Goal: Task Accomplishment & Management: Manage account settings

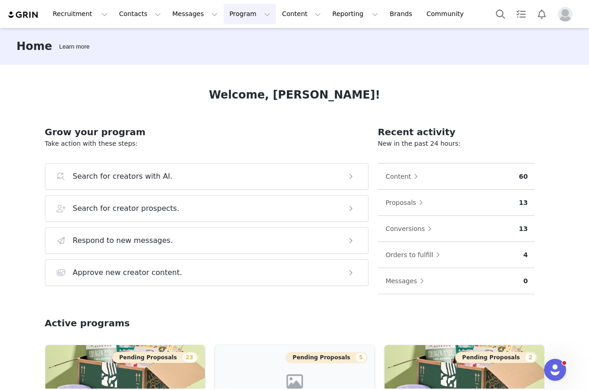
click at [238, 10] on button "Program Program" at bounding box center [250, 14] width 52 height 21
click at [244, 41] on p "Activations" at bounding box center [234, 41] width 35 height 10
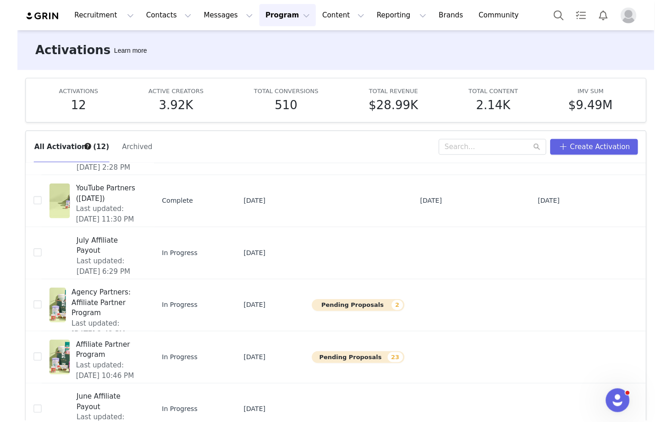
scroll to position [174, 0]
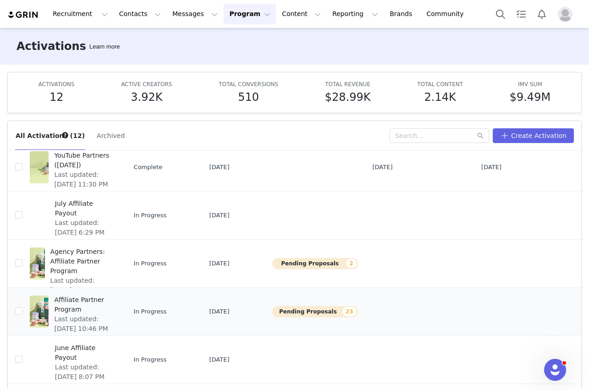
click at [68, 307] on span "Affiliate Partner Program" at bounding box center [83, 304] width 59 height 19
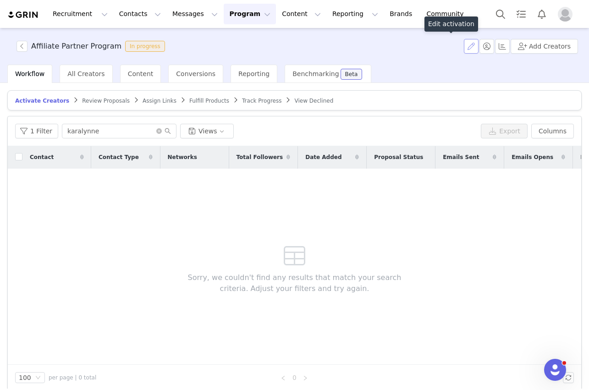
click at [475, 47] on button "button" at bounding box center [471, 46] width 15 height 15
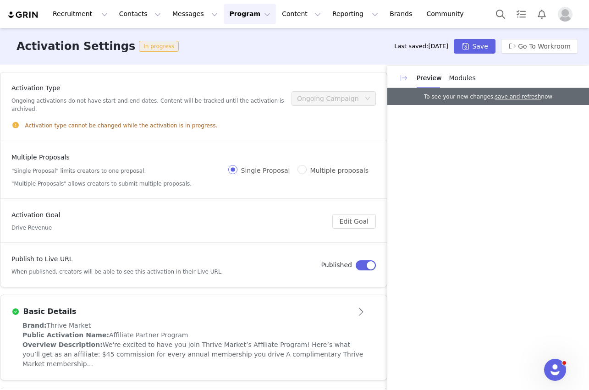
click at [405, 78] on button "button" at bounding box center [403, 78] width 15 height 15
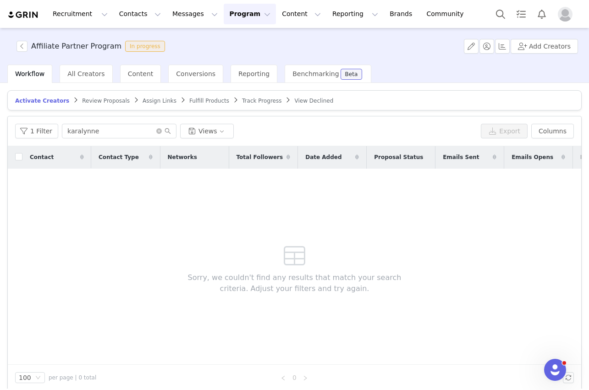
click at [245, 8] on button "Program Program" at bounding box center [250, 14] width 52 height 21
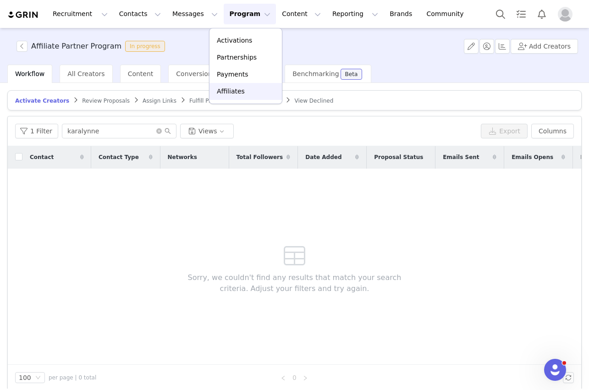
click at [233, 96] on link "Affiliates" at bounding box center [245, 91] width 72 height 17
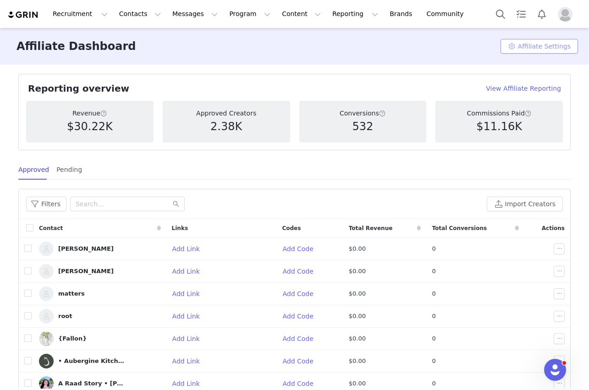
click at [537, 48] on button "Affiliate Settings" at bounding box center [538, 46] width 77 height 15
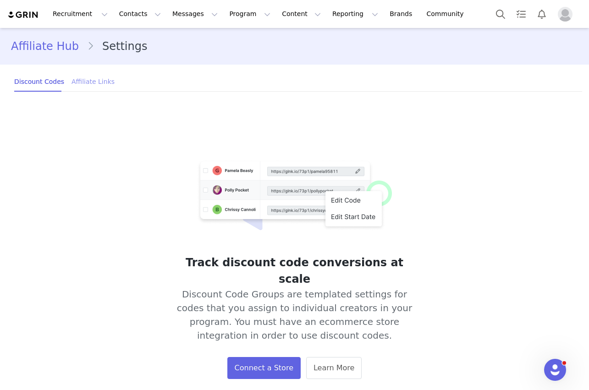
click at [93, 81] on div "Affiliate Links" at bounding box center [92, 81] width 43 height 21
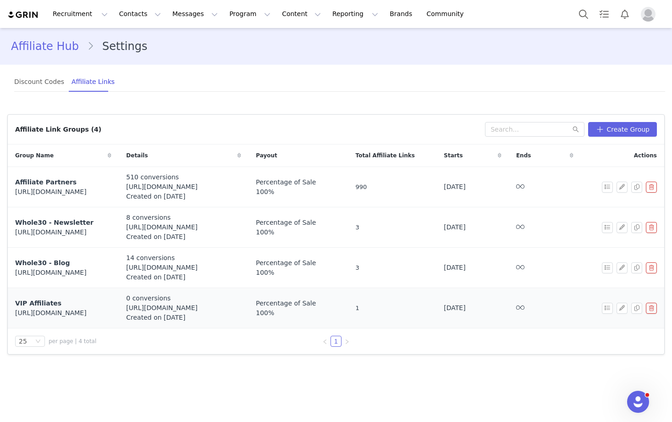
drag, startPoint x: 150, startPoint y: 299, endPoint x: 222, endPoint y: 317, distance: 74.1
click at [222, 317] on div "0 conversions https://shop.thrivemarket.com Created on Sep 4, 2025" at bounding box center [183, 307] width 115 height 29
click at [222, 317] on div "Created on [DATE]" at bounding box center [183, 318] width 115 height 10
click at [230, 16] on button "Program Program" at bounding box center [250, 14] width 52 height 21
click at [229, 44] on p "Activations" at bounding box center [234, 41] width 35 height 10
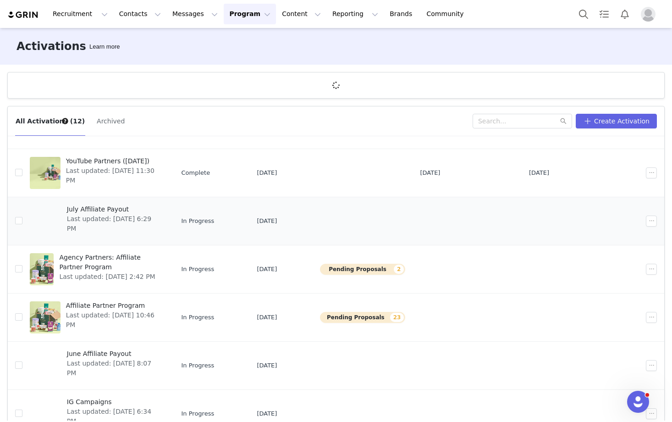
scroll to position [156, 0]
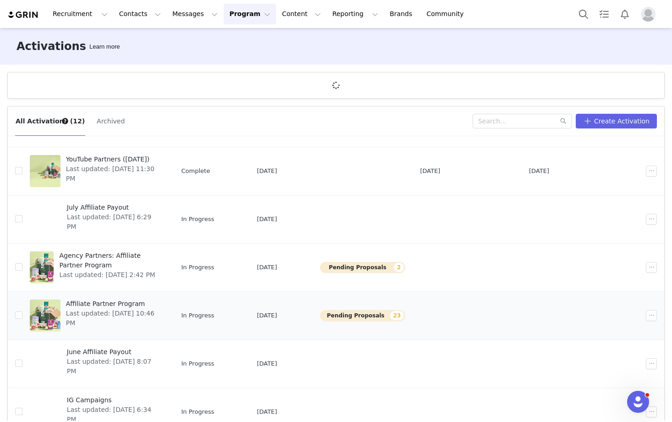
click at [130, 304] on span "Affiliate Partner Program" at bounding box center [113, 304] width 95 height 10
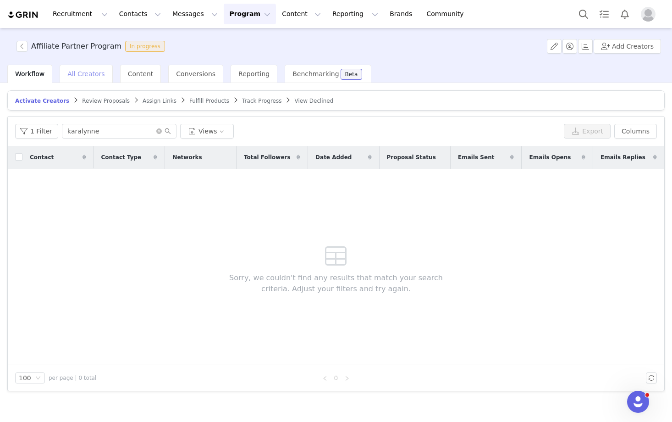
click at [90, 81] on div "All Creators" at bounding box center [86, 74] width 53 height 18
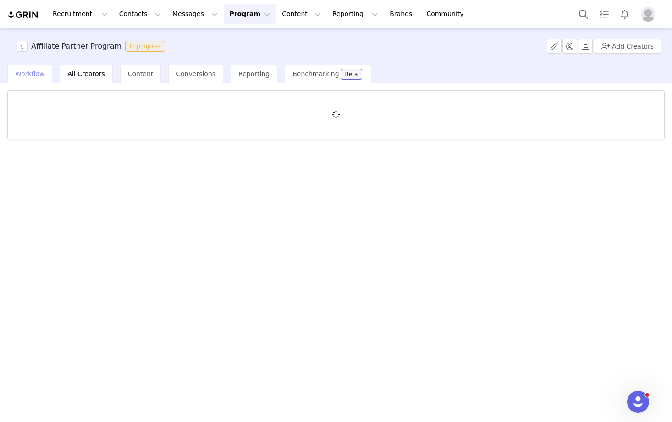
click at [31, 73] on span "Workflow" at bounding box center [29, 73] width 29 height 7
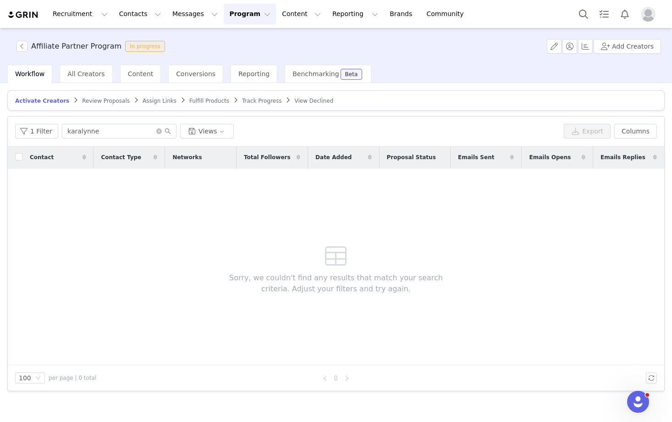
click at [263, 99] on span "Track Progress" at bounding box center [261, 101] width 39 height 6
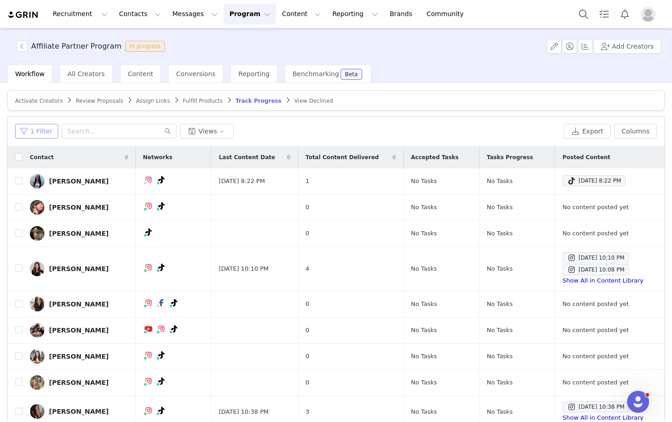
click at [49, 134] on button "1 Filter" at bounding box center [36, 131] width 43 height 15
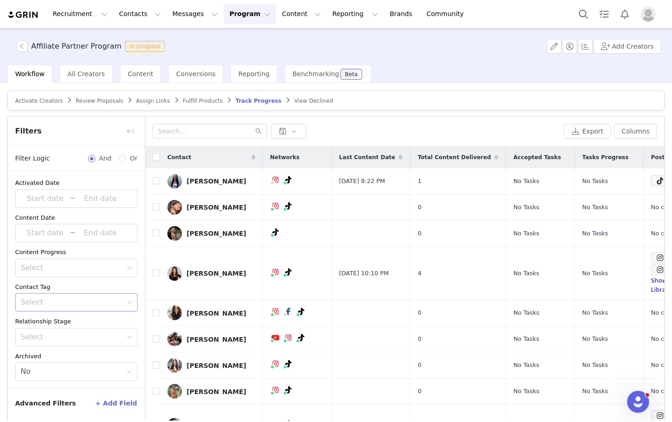
scroll to position [44, 0]
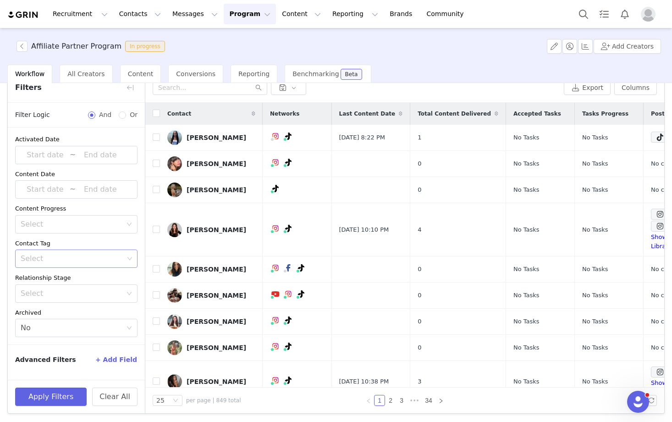
click at [76, 251] on div "Select" at bounding box center [73, 258] width 110 height 17
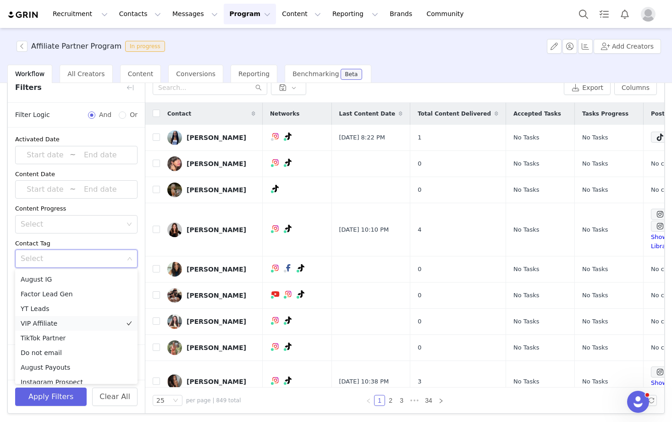
click at [63, 323] on li "VIP Affiliate" at bounding box center [76, 323] width 122 height 15
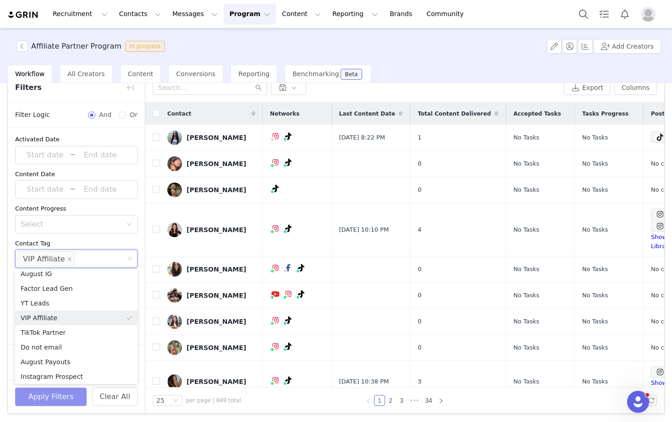
click at [57, 389] on button "Apply Filters" at bounding box center [50, 396] width 71 height 18
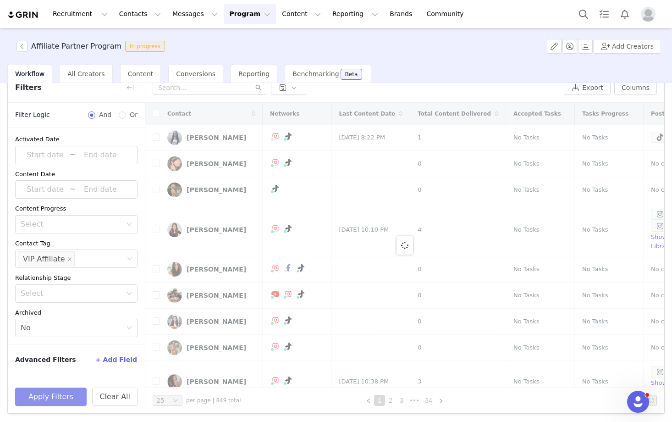
scroll to position [0, 0]
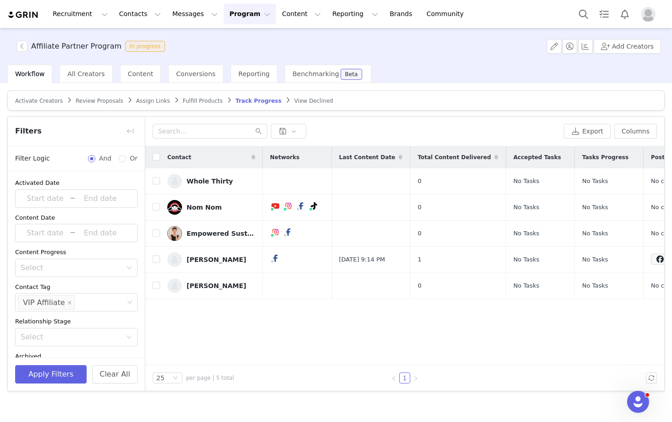
click at [131, 87] on div "Activate Creators Review Proposals Assign Links Fulfill Products Track Progress…" at bounding box center [336, 251] width 672 height 337
click at [130, 129] on button "button" at bounding box center [130, 131] width 15 height 15
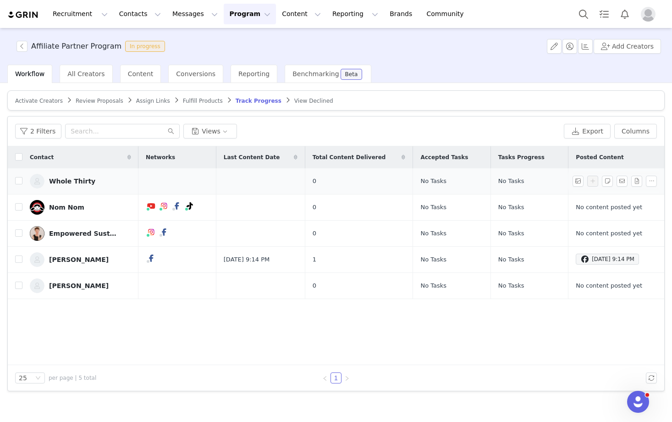
click at [71, 181] on div "Whole Thirty" at bounding box center [72, 180] width 46 height 7
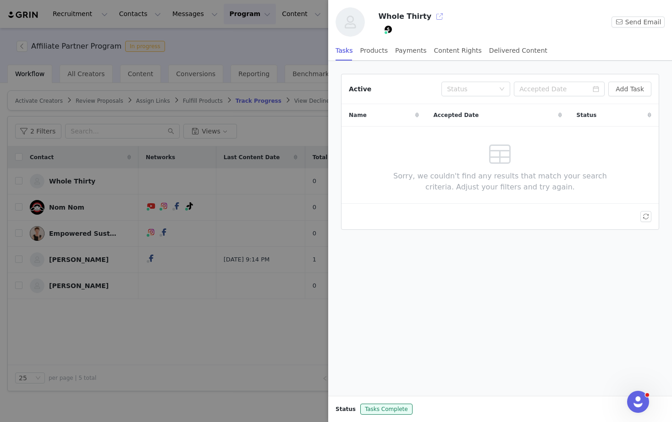
click at [433, 18] on button "button" at bounding box center [439, 16] width 15 height 15
click at [110, 202] on div at bounding box center [336, 211] width 672 height 422
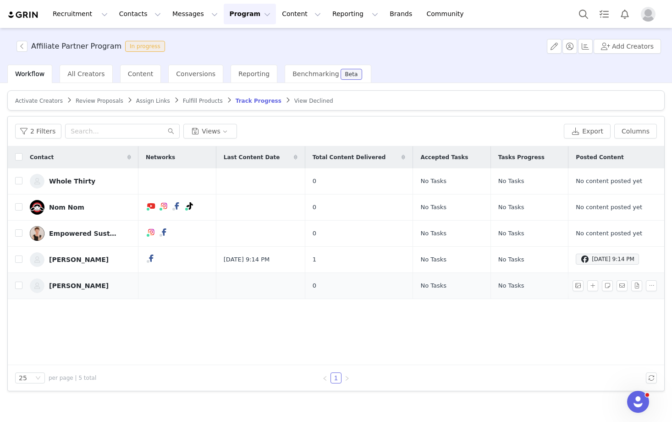
click at [66, 286] on div "Kelly LeVeque" at bounding box center [79, 285] width 60 height 7
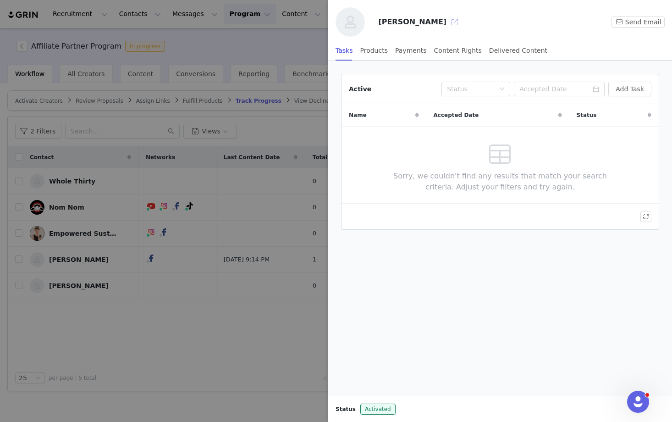
click at [447, 24] on button "button" at bounding box center [454, 22] width 15 height 15
click at [224, 195] on div at bounding box center [336, 211] width 672 height 422
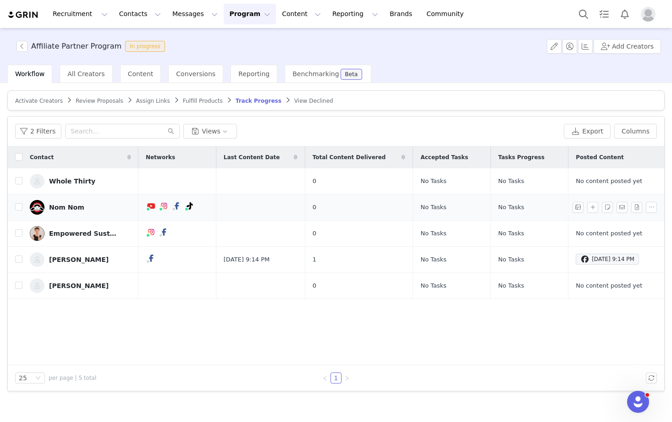
click at [68, 207] on div "Nom Nom" at bounding box center [66, 206] width 35 height 7
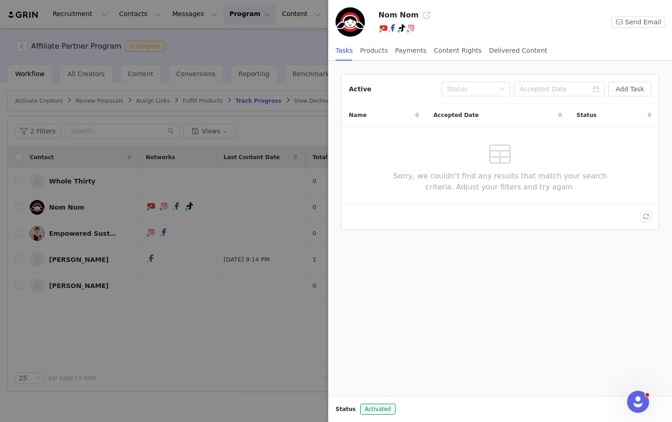
click at [425, 12] on button "button" at bounding box center [426, 15] width 15 height 15
click at [208, 200] on div at bounding box center [336, 211] width 672 height 422
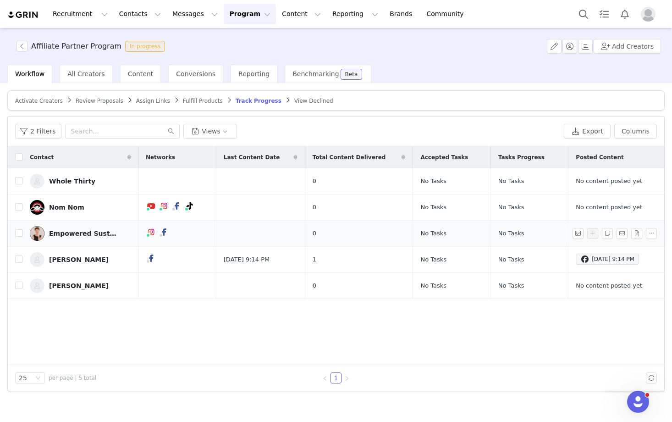
click at [85, 234] on div "Empowered Sustenance" at bounding box center [83, 233] width 69 height 7
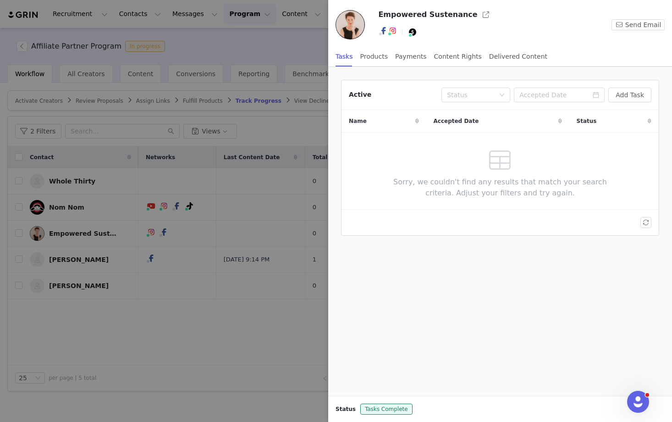
click at [84, 195] on div at bounding box center [336, 211] width 672 height 422
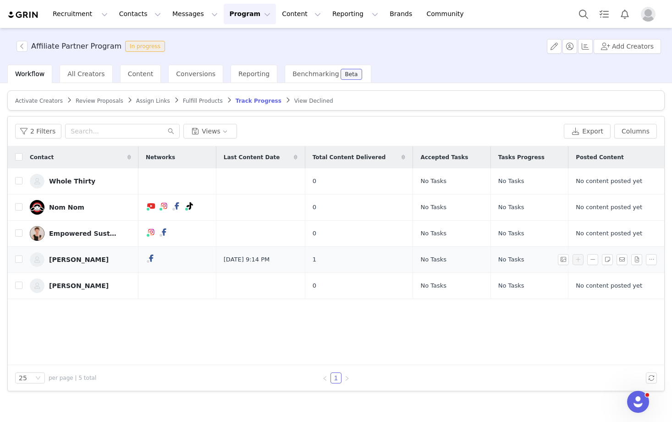
click at [74, 264] on link "Heather" at bounding box center [80, 259] width 101 height 15
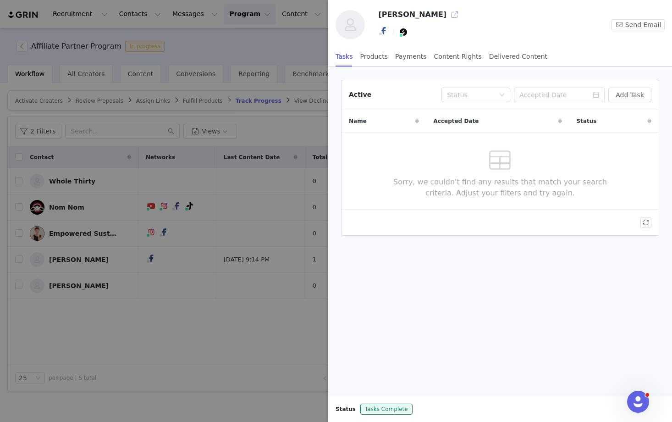
click at [447, 11] on button "button" at bounding box center [454, 14] width 15 height 15
click at [151, 204] on div at bounding box center [336, 211] width 672 height 422
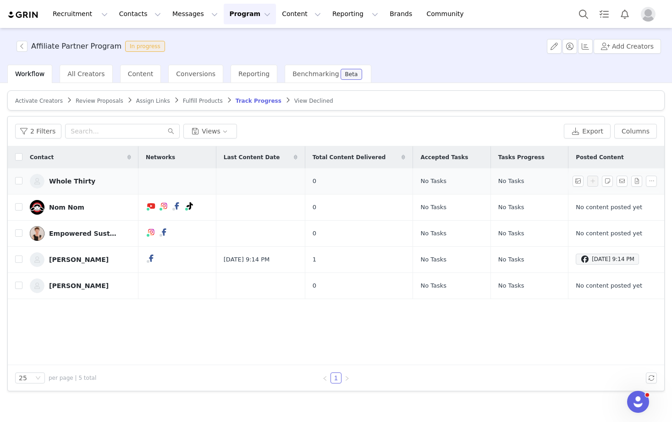
click at [79, 179] on div "Whole Thirty" at bounding box center [72, 180] width 46 height 7
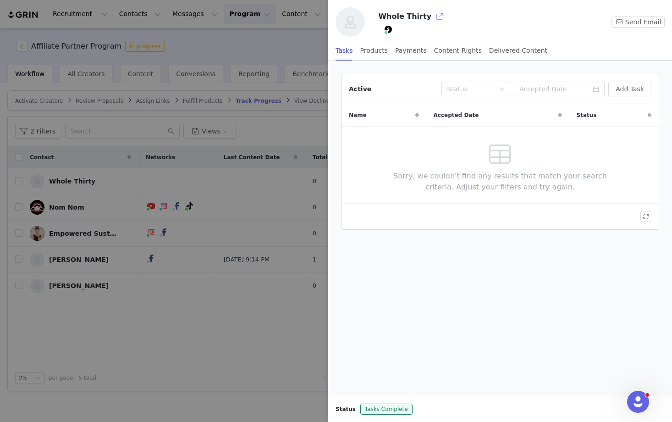
click at [432, 14] on button "button" at bounding box center [439, 16] width 15 height 15
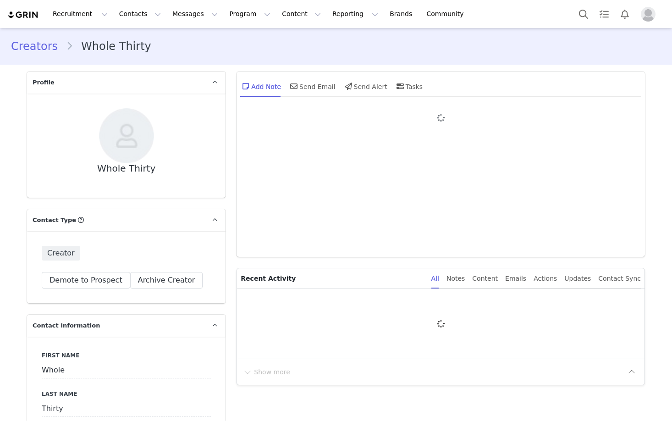
type input "+1 (United States)"
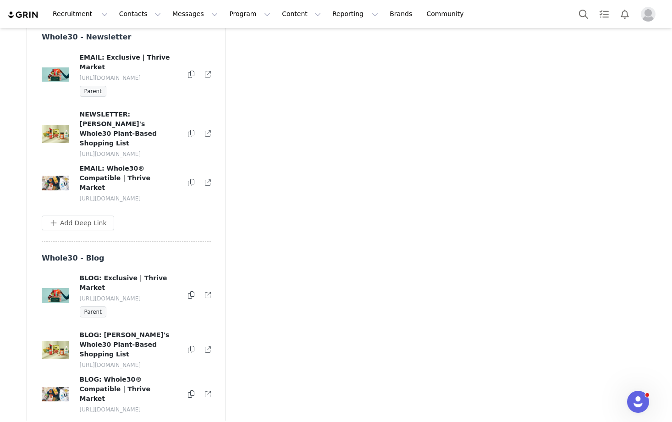
scroll to position [1652, 0]
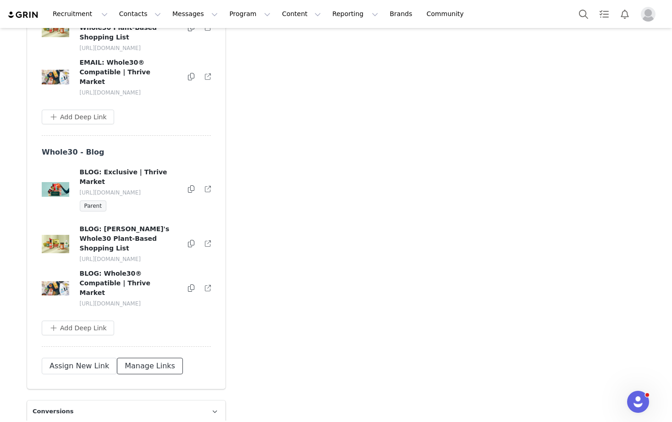
click at [132, 374] on button "Manage Links" at bounding box center [150, 365] width 66 height 16
click at [189, 195] on button "button" at bounding box center [188, 189] width 11 height 11
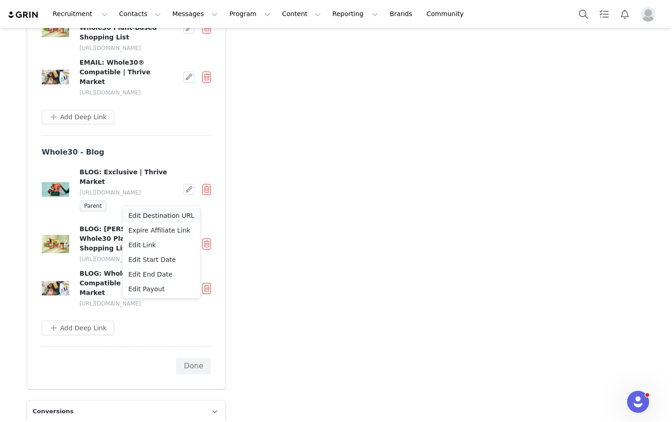
click at [170, 214] on span "Edit Destination URL" at bounding box center [161, 215] width 66 height 10
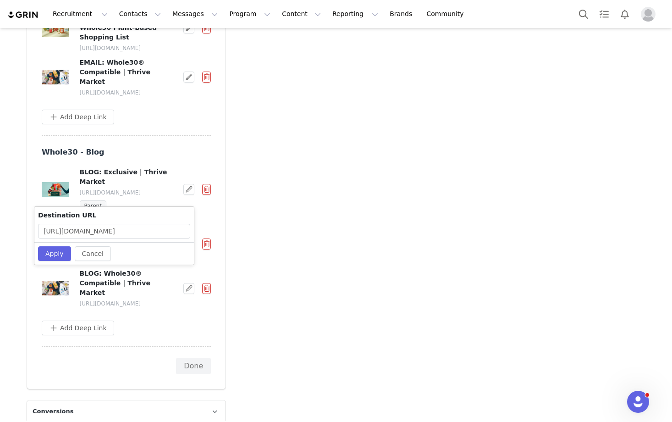
click at [173, 179] on h4 "BLOG: Exclusive | Thrive Market" at bounding box center [129, 176] width 99 height 19
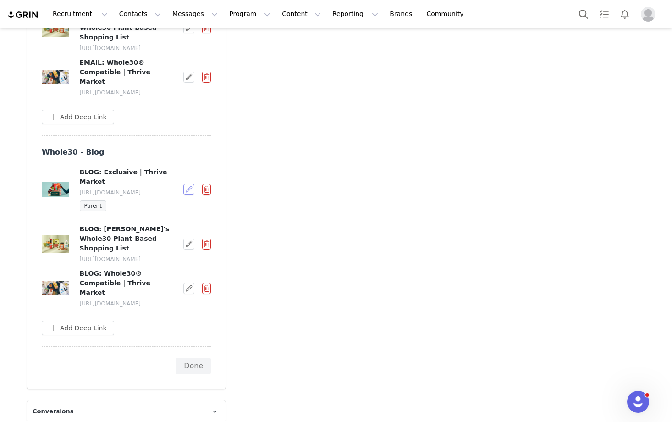
click at [185, 195] on button "button" at bounding box center [188, 189] width 11 height 11
click at [154, 247] on div "Edit Link" at bounding box center [161, 245] width 66 height 10
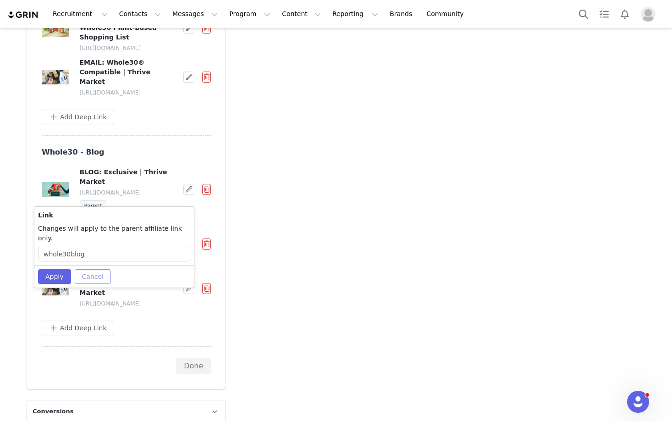
click at [107, 269] on button "Cancel" at bounding box center [93, 276] width 36 height 15
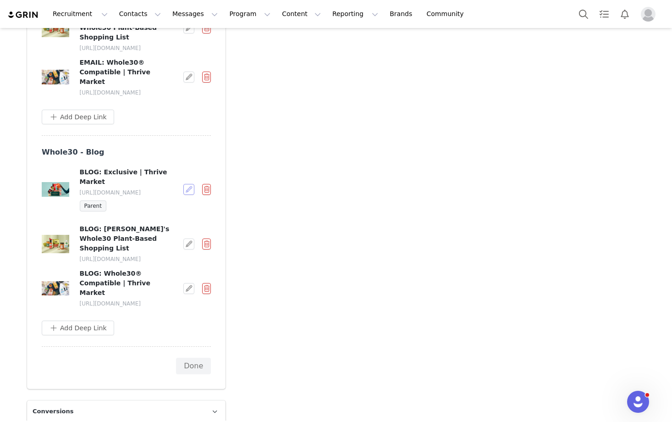
click at [190, 195] on button "button" at bounding box center [188, 189] width 11 height 11
click at [133, 183] on h4 "BLOG: Exclusive | Thrive Market" at bounding box center [129, 176] width 99 height 19
click at [186, 249] on button "button" at bounding box center [188, 243] width 11 height 11
click at [117, 307] on p "https://shop.thrivemarket.com/whole309x0" at bounding box center [129, 303] width 99 height 8
click at [190, 294] on button "button" at bounding box center [188, 288] width 11 height 11
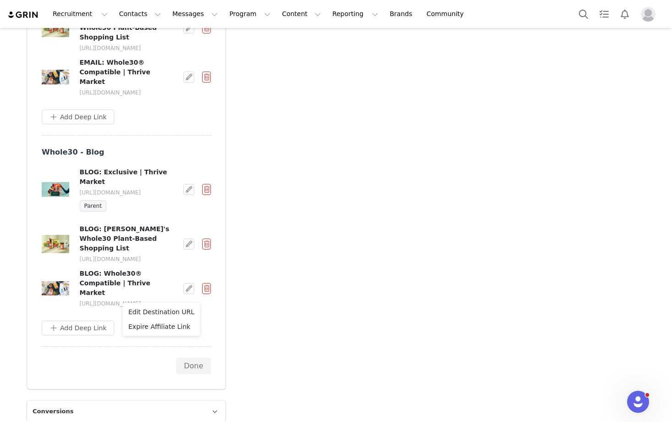
click at [110, 300] on p "https://shop.thrivemarket.com/whole309x0" at bounding box center [129, 303] width 99 height 8
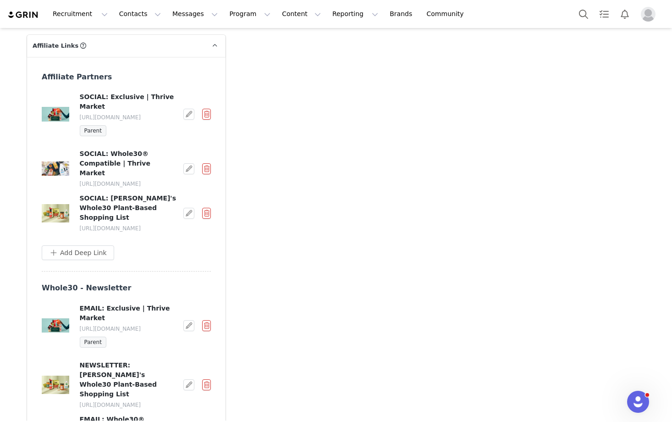
scroll to position [1423, 0]
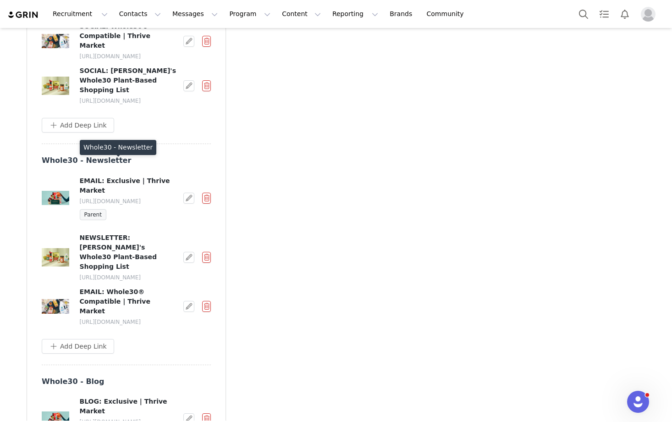
drag, startPoint x: 119, startPoint y: 164, endPoint x: 68, endPoint y: 165, distance: 50.9
click at [68, 165] on h3 "Whole30 - Newsletter" at bounding box center [116, 160] width 148 height 11
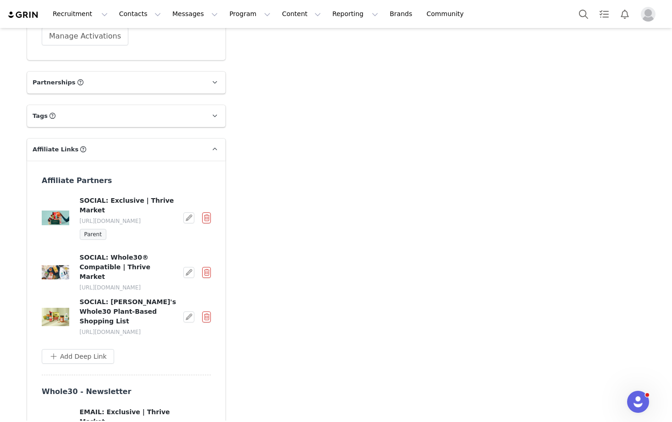
scroll to position [1191, 0]
drag, startPoint x: 115, startPoint y: 232, endPoint x: 159, endPoint y: 222, distance: 44.6
click at [159, 222] on p "[URL][DOMAIN_NAME]" at bounding box center [129, 222] width 99 height 8
copy p "whole3096a"
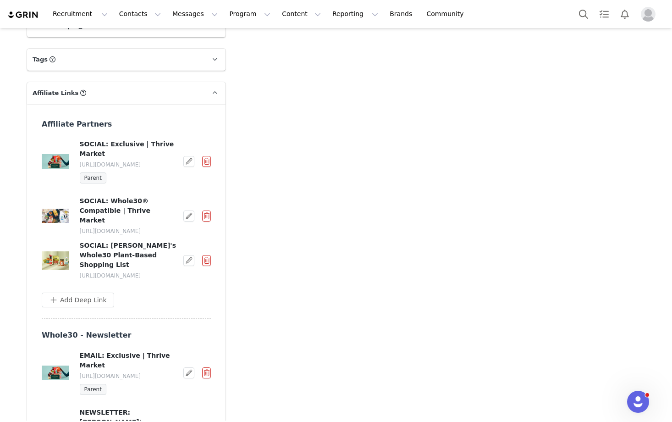
scroll to position [1272, 0]
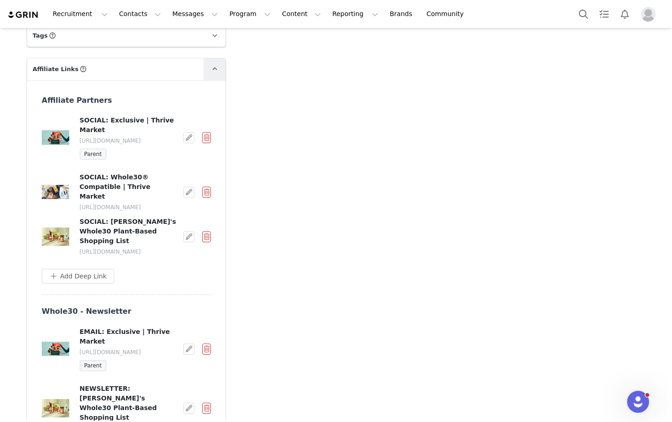
click at [216, 68] on icon at bounding box center [214, 69] width 5 height 6
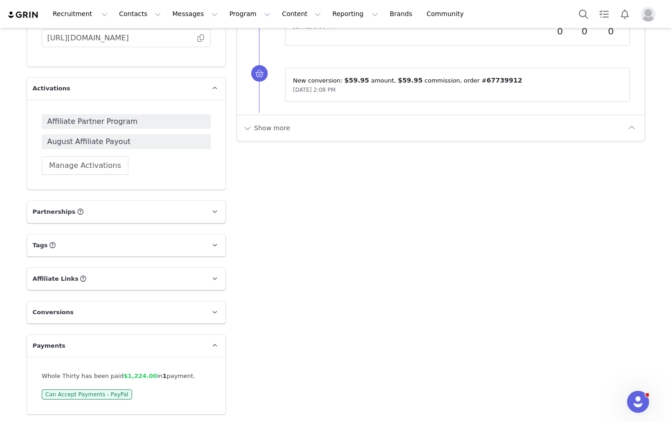
click at [192, 282] on p "Affiliate Links Affiliate links associated with this Creator" at bounding box center [115, 279] width 176 height 22
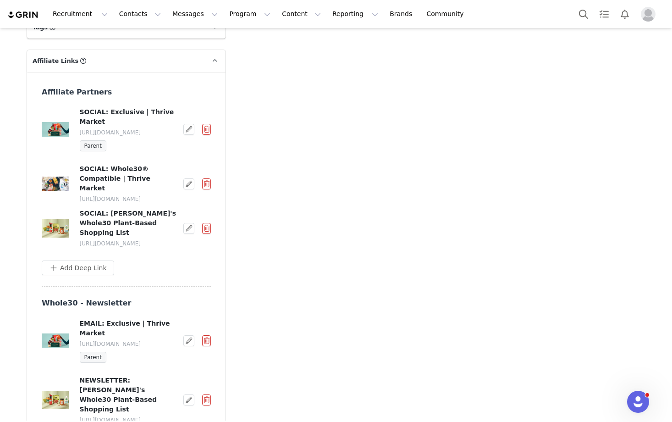
scroll to position [1281, 0]
click at [92, 274] on button "Add Deep Link" at bounding box center [78, 267] width 72 height 15
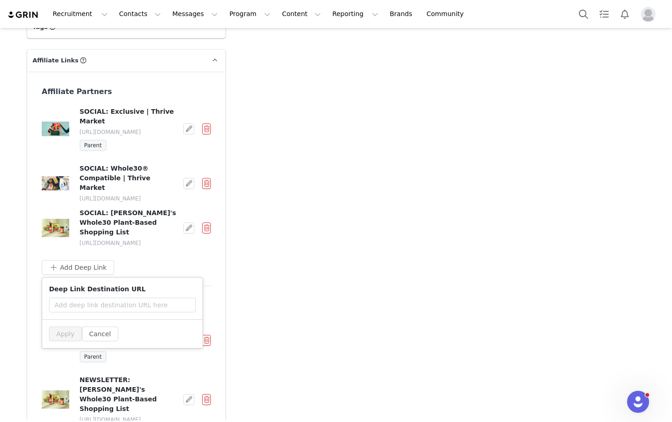
click at [102, 338] on button "Cancel" at bounding box center [100, 333] width 36 height 15
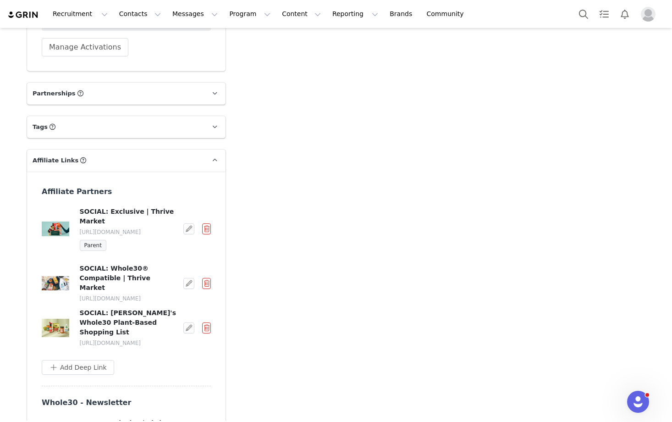
scroll to position [1182, 0]
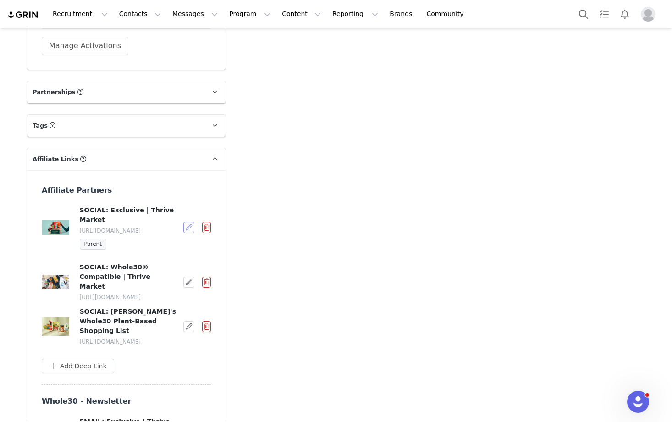
click at [191, 230] on button "button" at bounding box center [188, 227] width 11 height 11
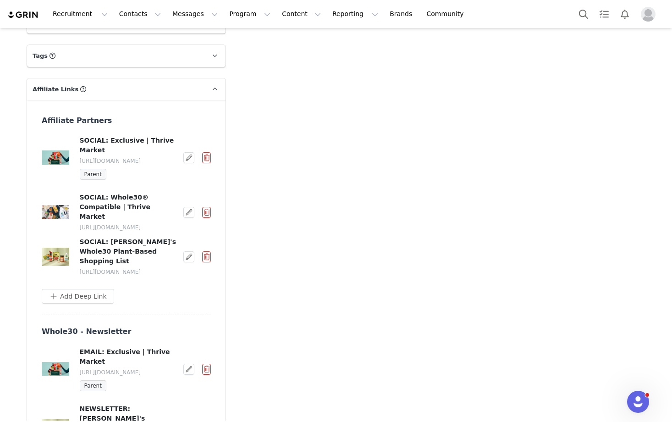
scroll to position [1252, 0]
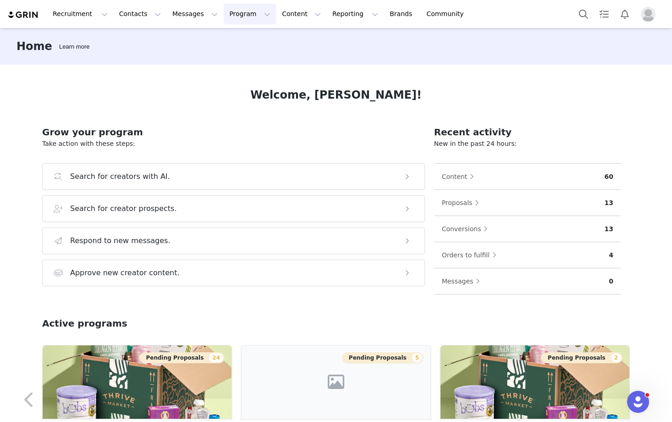
click at [229, 24] on button "Program Program" at bounding box center [250, 14] width 52 height 21
click at [235, 88] on p "Affiliates" at bounding box center [231, 92] width 28 height 10
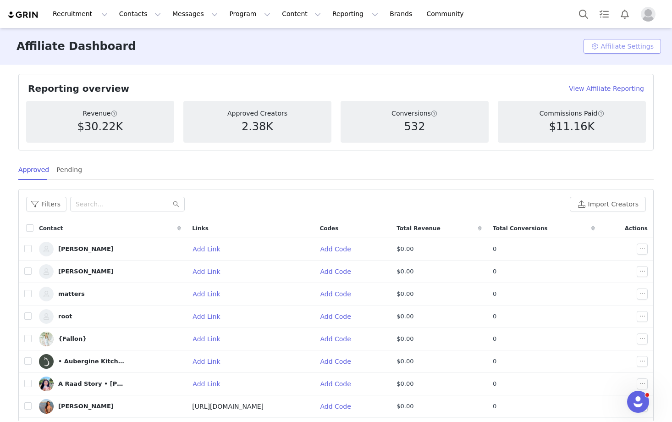
click at [618, 46] on button "Affiliate Settings" at bounding box center [621, 46] width 77 height 15
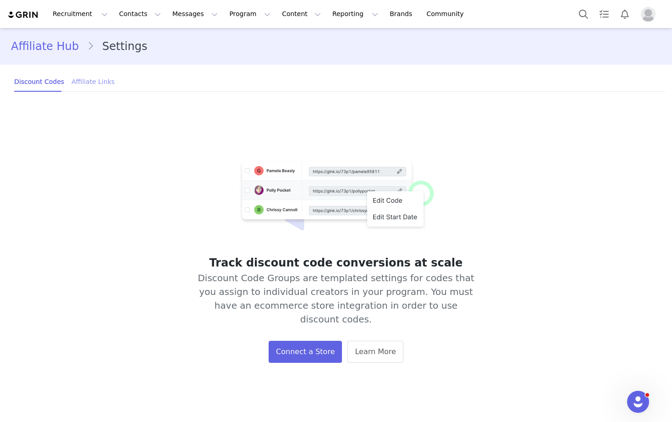
click at [93, 83] on div "Affiliate Links" at bounding box center [92, 81] width 43 height 21
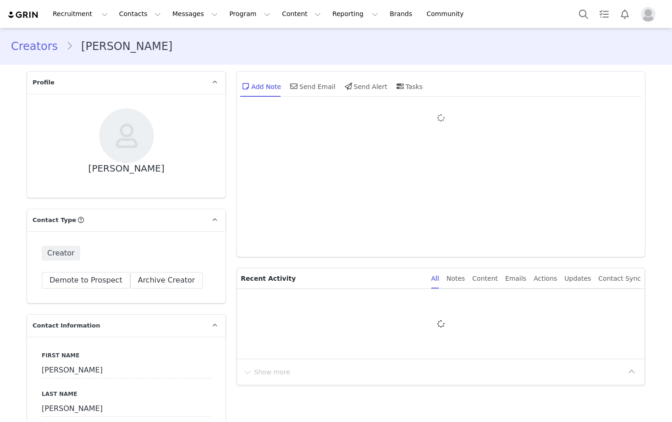
type input "+1 (United States)"
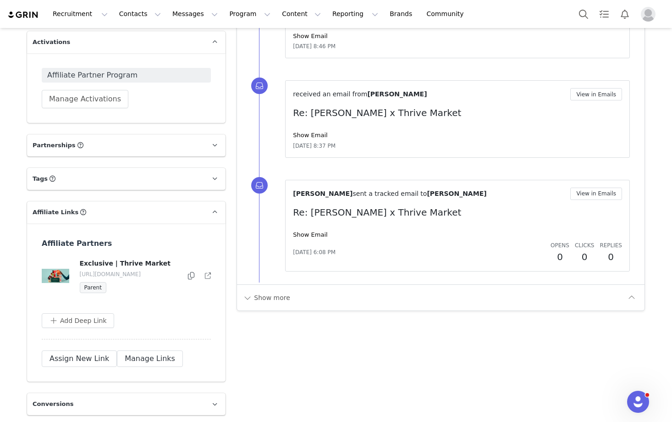
scroll to position [1162, 0]
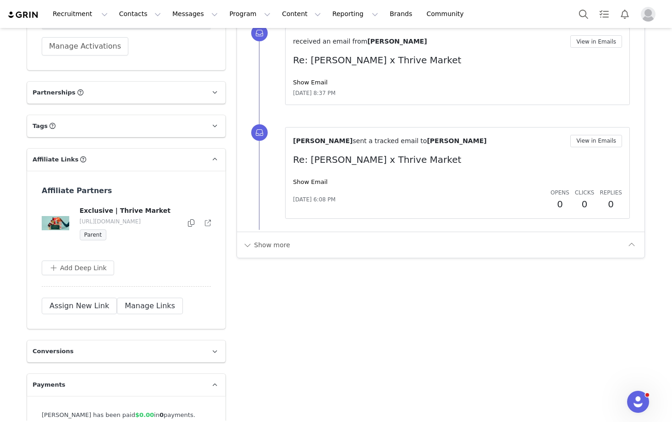
drag, startPoint x: 128, startPoint y: 227, endPoint x: 160, endPoint y: 223, distance: 31.8
click at [160, 223] on p "https://shop.thrivemarket.com/kelly507" at bounding box center [129, 221] width 99 height 8
copy p "kelly507"
click at [127, 222] on p "https://shop.thrivemarket.com/kelly507" at bounding box center [129, 221] width 99 height 8
drag, startPoint x: 142, startPoint y: 227, endPoint x: 159, endPoint y: 225, distance: 18.0
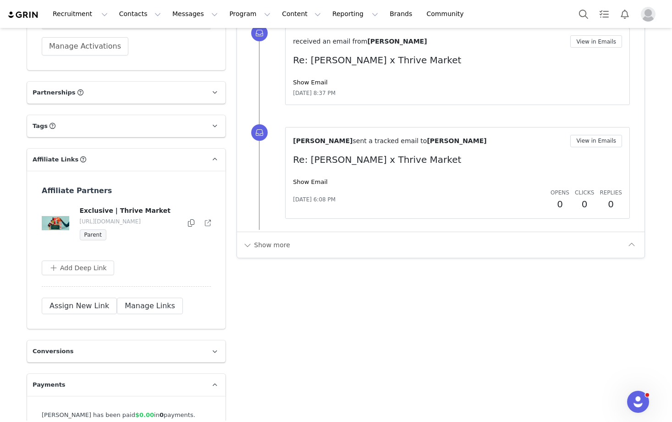
click at [160, 225] on p "https://shop.thrivemarket.com/kelly507" at bounding box center [129, 221] width 99 height 8
copy p "kelly507"
click at [130, 240] on div "Exclusive | Thrive Market https://shop.thrivemarket.com/kelly507 Parent" at bounding box center [128, 223] width 99 height 34
click at [139, 312] on button "Manage Links" at bounding box center [150, 305] width 66 height 16
click at [187, 228] on button "button" at bounding box center [188, 223] width 11 height 11
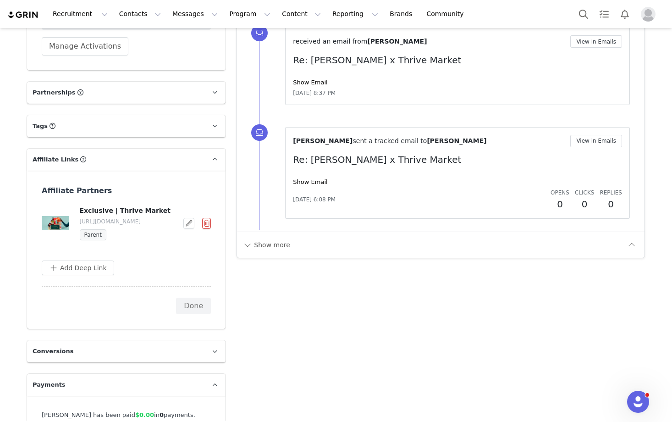
click at [215, 217] on div "Affiliate Partners Exclusive | Thrive Market https://shop.thrivemarket.com/kell…" at bounding box center [126, 249] width 198 height 159
click at [205, 225] on button "button" at bounding box center [206, 223] width 9 height 11
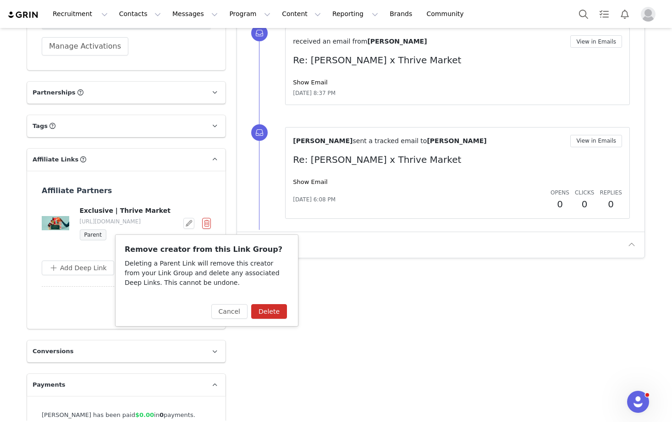
click at [263, 308] on button "Delete" at bounding box center [269, 311] width 36 height 15
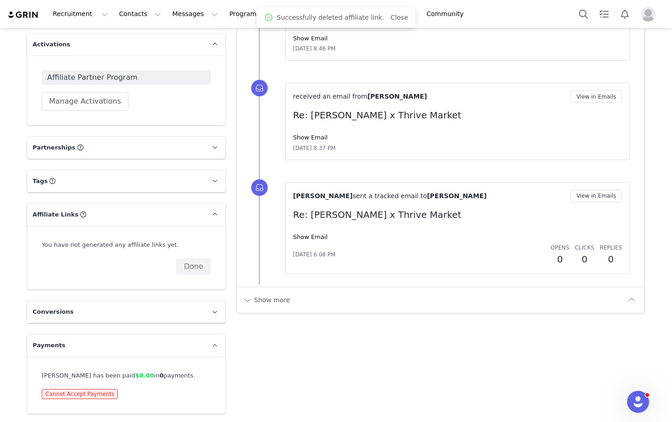
scroll to position [1107, 0]
click at [203, 267] on button "Done" at bounding box center [193, 266] width 35 height 16
click at [93, 265] on button "Assign New Link" at bounding box center [79, 266] width 75 height 16
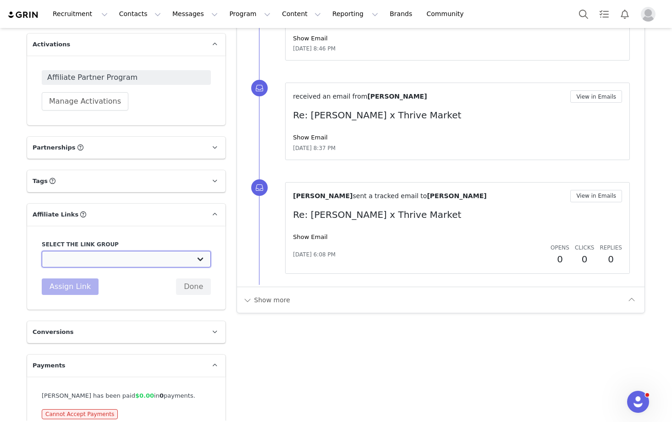
click at [94, 257] on select "Affiliate Partners: https://www.thrivemarket.com/grin Whole30 - Newsletter: htt…" at bounding box center [126, 259] width 169 height 16
select select "32976"
click at [79, 289] on button "Assign Link" at bounding box center [70, 286] width 57 height 16
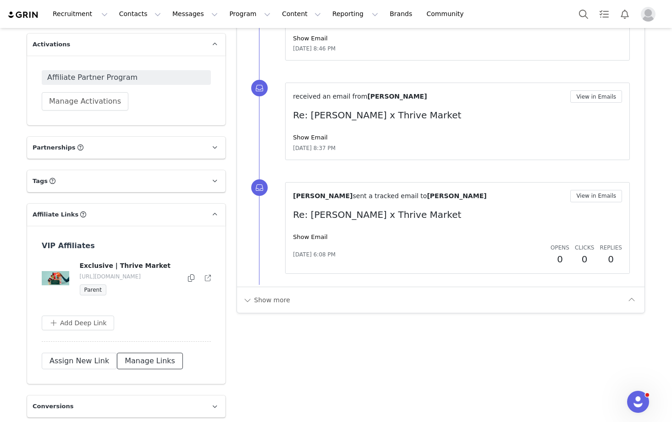
click at [128, 369] on button "Manage Links" at bounding box center [150, 360] width 66 height 16
click at [191, 280] on button "button" at bounding box center [188, 278] width 11 height 11
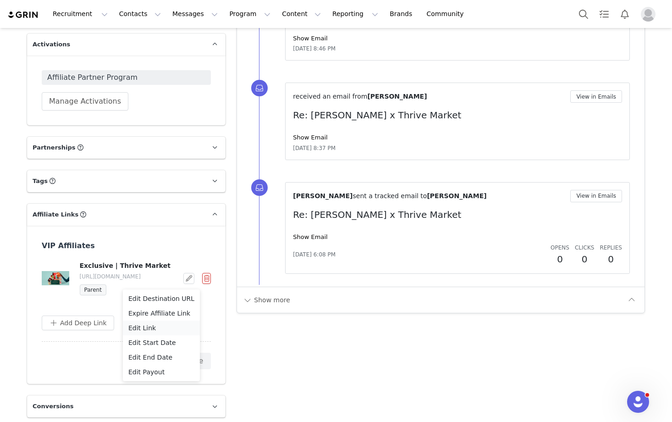
click at [164, 325] on div "Edit Link" at bounding box center [161, 328] width 66 height 10
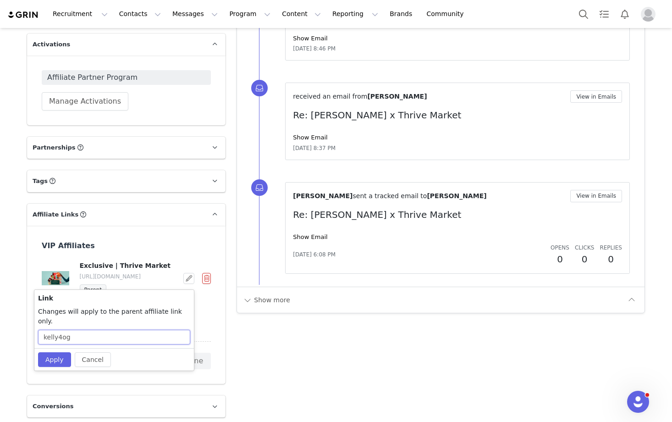
click at [152, 329] on input "kelly4og" at bounding box center [114, 336] width 152 height 15
paste input "507"
type input "kelly507"
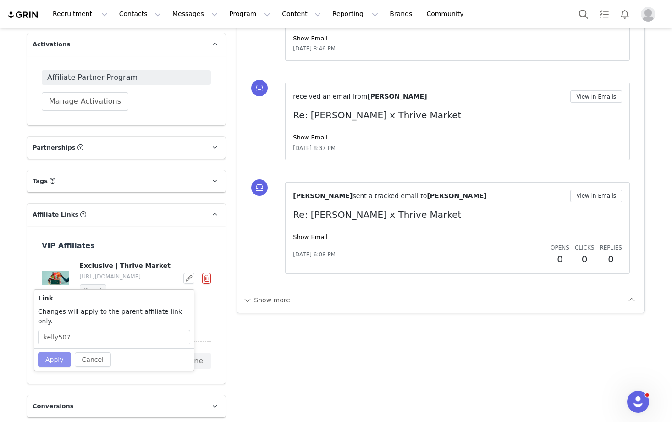
click at [53, 356] on button "Apply" at bounding box center [54, 359] width 33 height 15
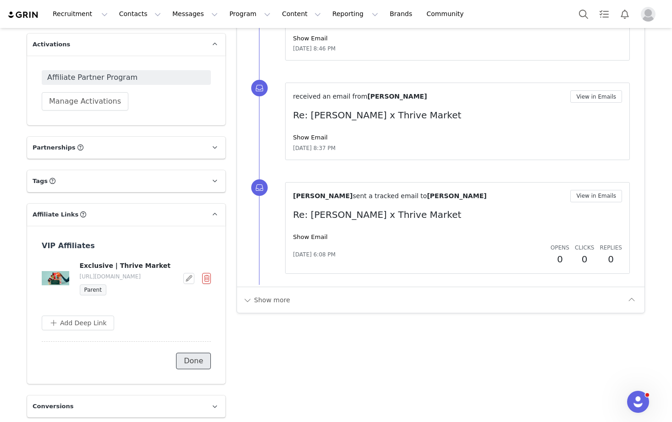
click at [194, 369] on button "Done" at bounding box center [193, 360] width 35 height 16
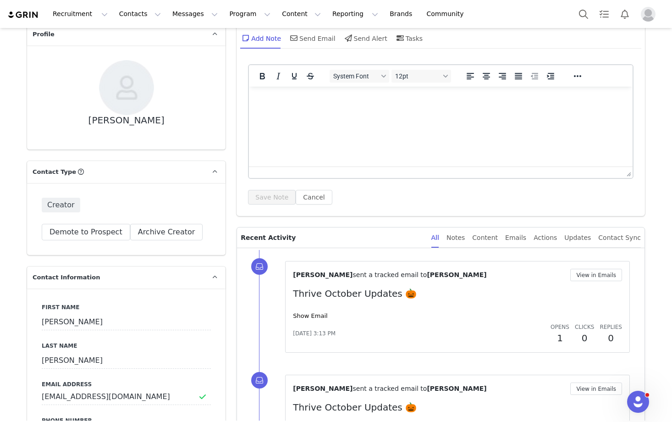
scroll to position [0, 0]
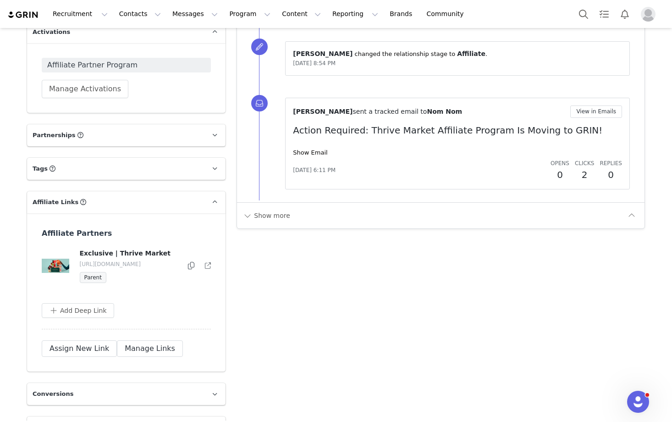
scroll to position [1190, 0]
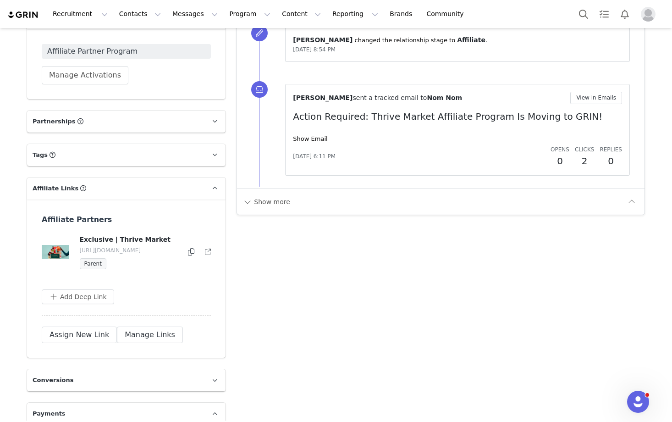
drag, startPoint x: 147, startPoint y: 256, endPoint x: 160, endPoint y: 252, distance: 14.4
click at [160, 252] on p "[URL][DOMAIN_NAME]" at bounding box center [129, 250] width 99 height 8
copy p "nomnompaleo"
click at [135, 343] on button "Manage Links" at bounding box center [150, 334] width 66 height 16
click at [208, 257] on button "button" at bounding box center [206, 252] width 9 height 11
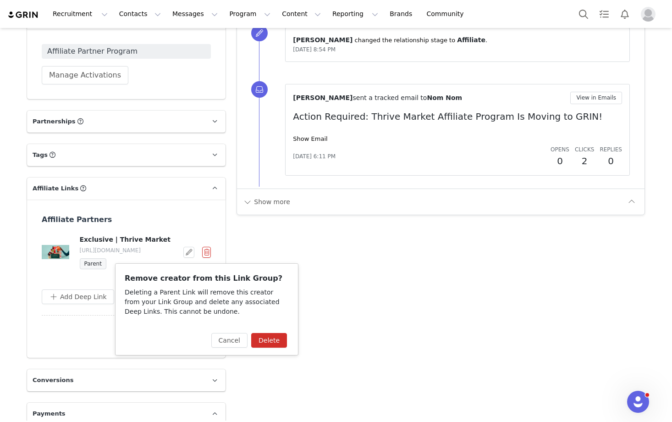
click at [276, 340] on button "Delete" at bounding box center [269, 340] width 36 height 15
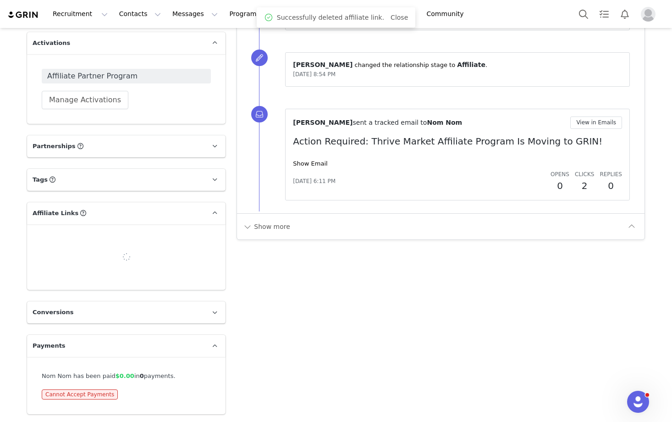
scroll to position [1164, 0]
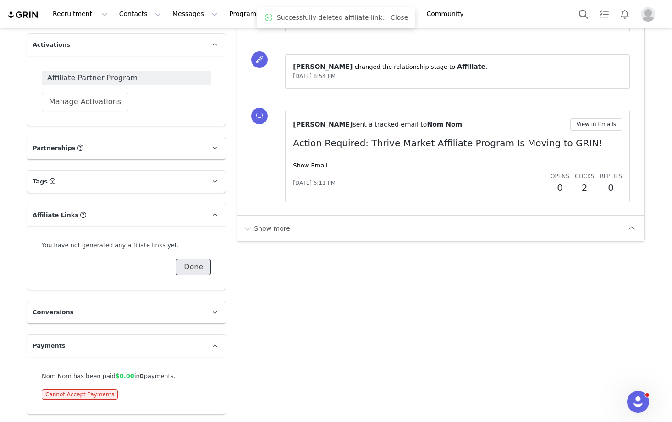
click at [193, 265] on button "Done" at bounding box center [193, 266] width 35 height 16
click at [85, 262] on button "Assign New Link" at bounding box center [79, 266] width 75 height 16
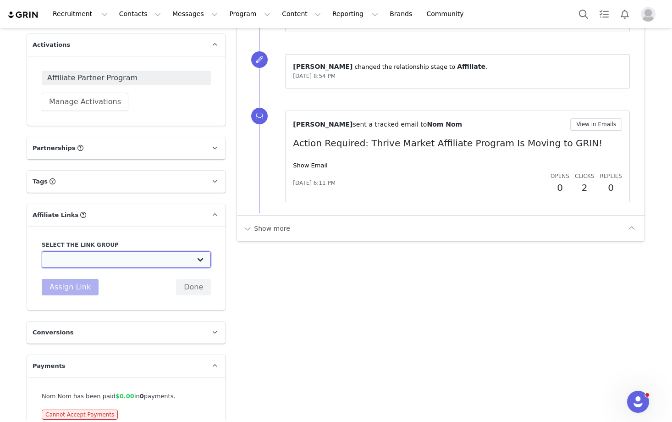
click at [85, 260] on select "Affiliate Partners: [URL][DOMAIN_NAME] Whole30 - Newsletter: [URL][DOMAIN_NAME]…" at bounding box center [126, 259] width 169 height 16
select select "32976"
click at [76, 288] on button "Assign Link" at bounding box center [70, 287] width 57 height 16
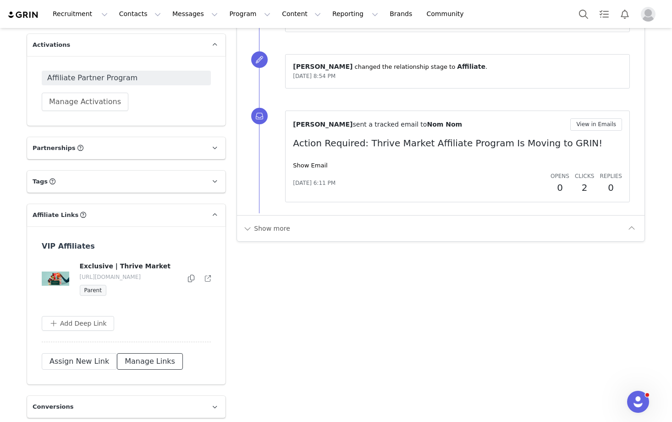
click at [141, 369] on button "Manage Links" at bounding box center [150, 361] width 66 height 16
click at [190, 282] on button "button" at bounding box center [188, 278] width 11 height 11
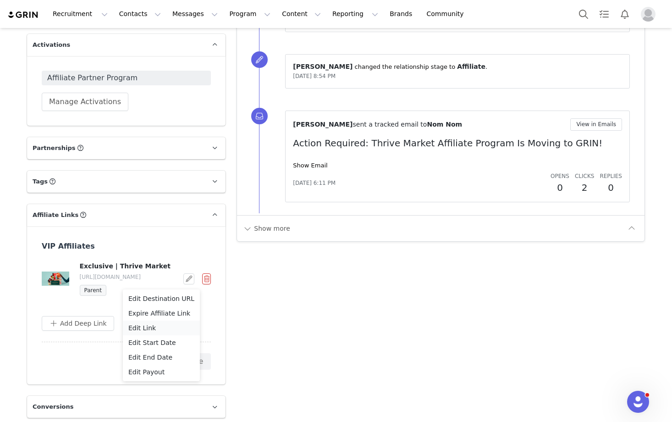
click at [158, 325] on div "Edit Link" at bounding box center [161, 328] width 66 height 10
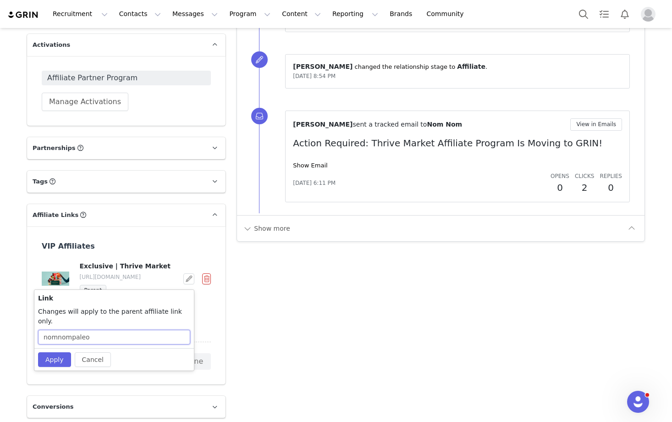
click at [155, 329] on input "nomnompaleo" at bounding box center [114, 336] width 152 height 15
click at [57, 352] on button "Apply" at bounding box center [54, 359] width 33 height 15
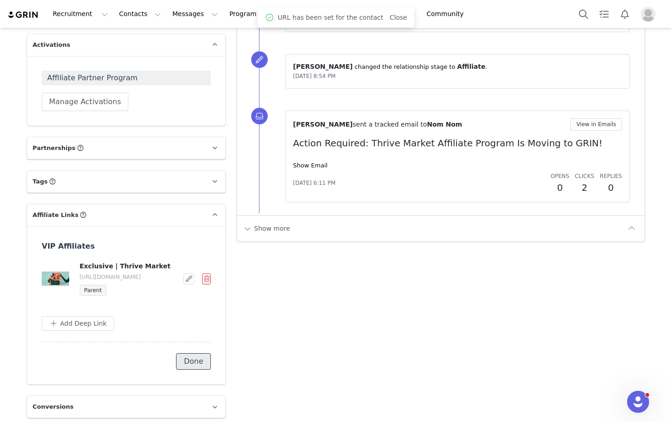
click at [196, 369] on button "Done" at bounding box center [193, 361] width 35 height 16
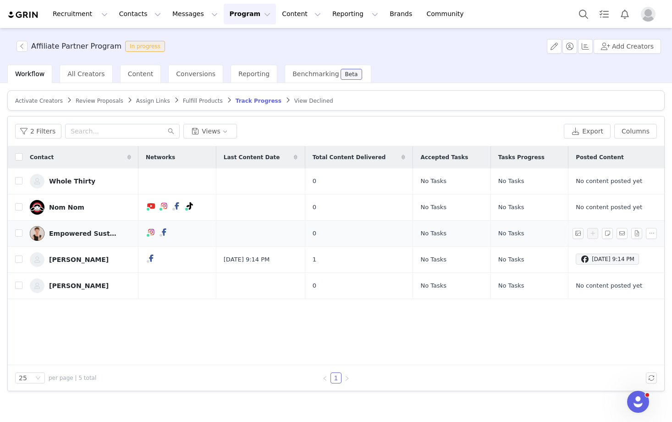
click at [72, 231] on div "Empowered Sustenance" at bounding box center [83, 233] width 69 height 7
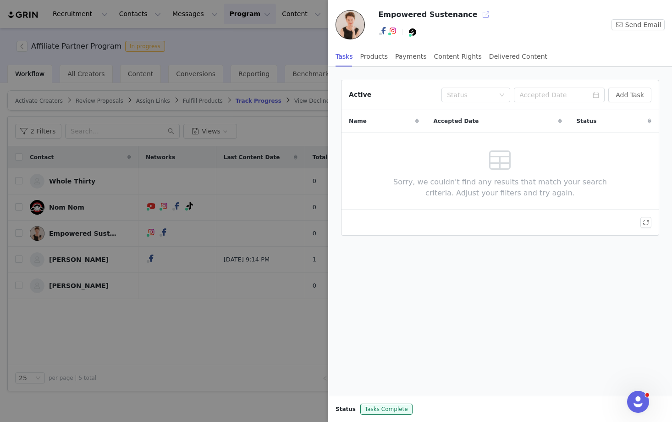
click at [478, 15] on button "button" at bounding box center [485, 14] width 15 height 15
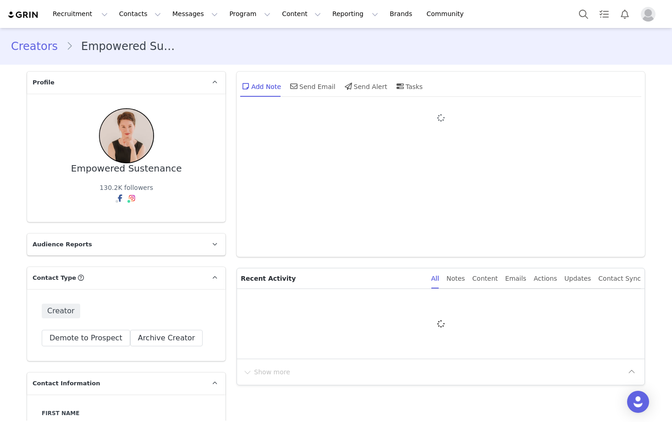
type input "+1 ([GEOGRAPHIC_DATA])"
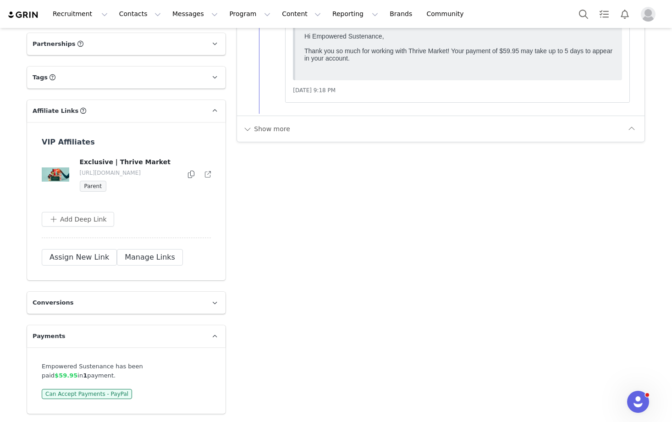
scroll to position [1274, 0]
drag, startPoint x: 89, startPoint y: 138, endPoint x: 43, endPoint y: 137, distance: 45.8
click at [44, 137] on h3 "VIP Affiliates" at bounding box center [116, 142] width 148 height 11
click at [43, 137] on h3 "VIP Affiliates" at bounding box center [116, 142] width 148 height 11
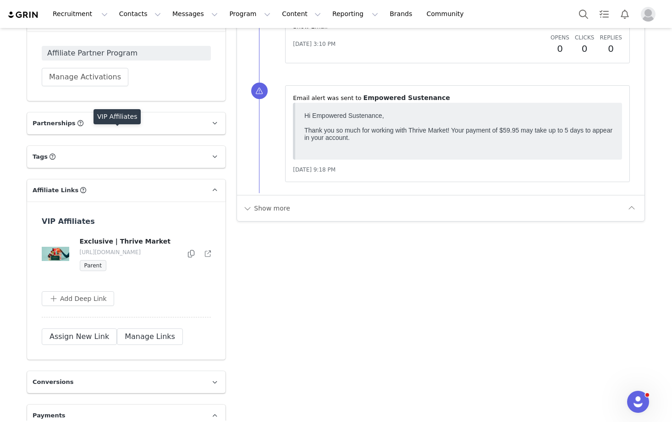
scroll to position [1135, 0]
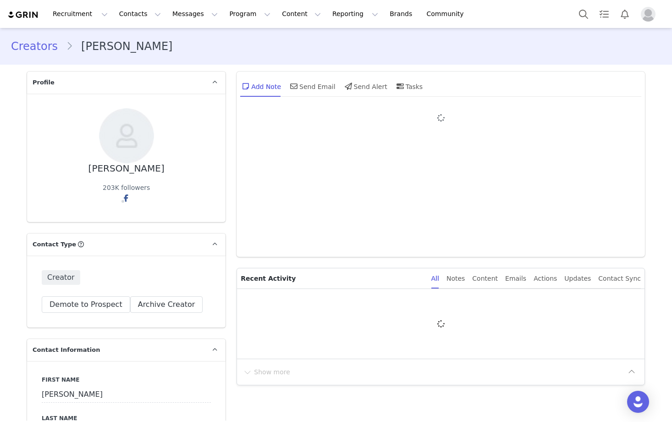
type input "+1 ([GEOGRAPHIC_DATA])"
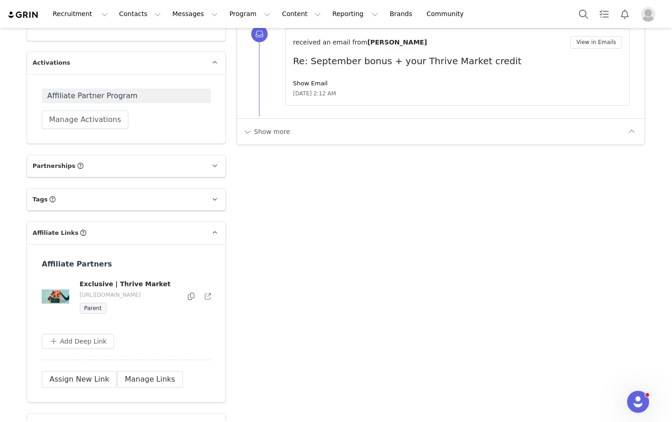
scroll to position [1225, 0]
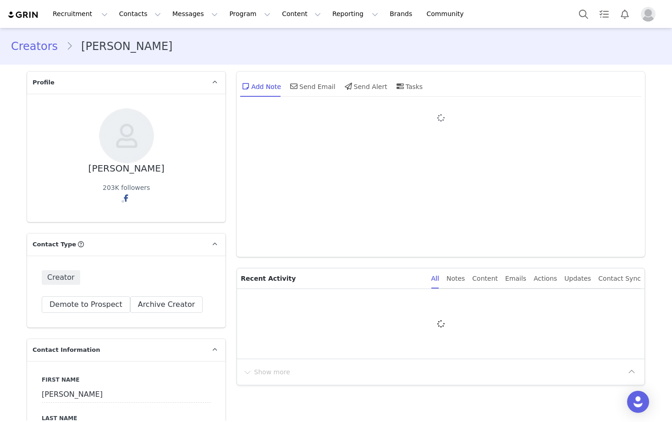
type input "+1 ([GEOGRAPHIC_DATA])"
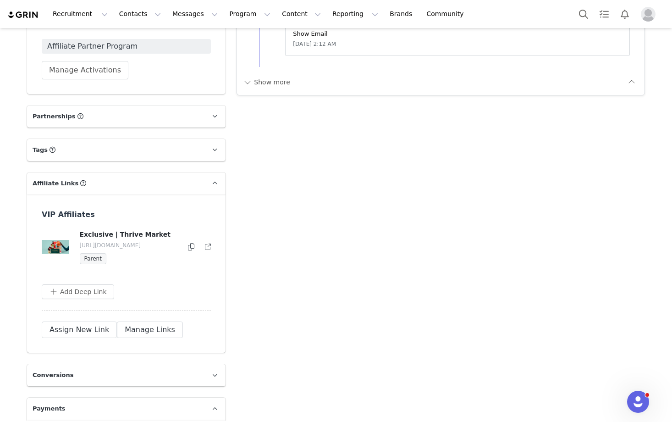
scroll to position [1225, 0]
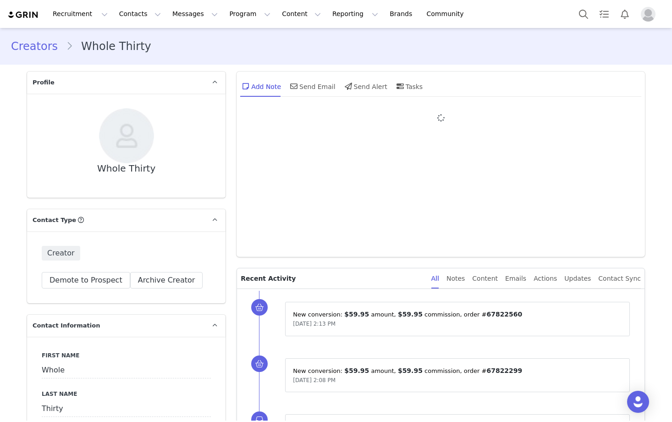
type input "+1 ([GEOGRAPHIC_DATA])"
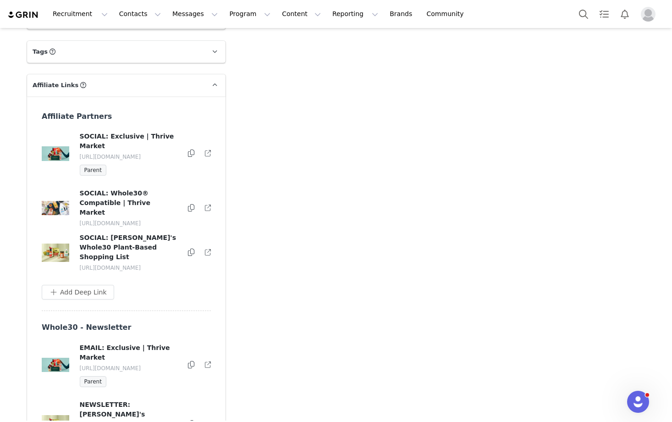
scroll to position [1255, 0]
drag, startPoint x: 119, startPoint y: 163, endPoint x: 160, endPoint y: 159, distance: 40.9
click at [160, 159] on p "[URL][DOMAIN_NAME]" at bounding box center [129, 158] width 99 height 8
copy p "whole3096a"
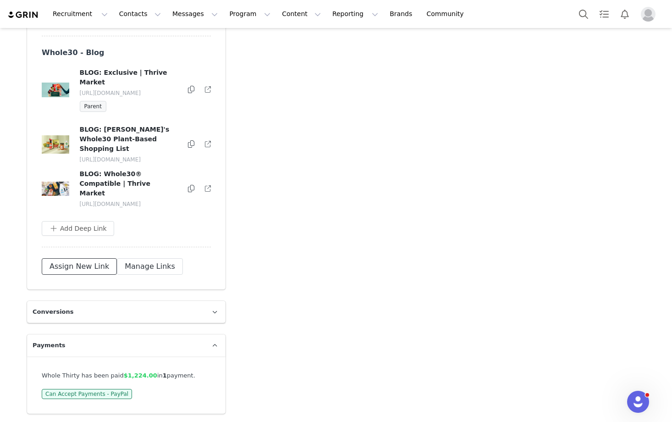
click at [69, 267] on button "Assign New Link" at bounding box center [79, 266] width 75 height 16
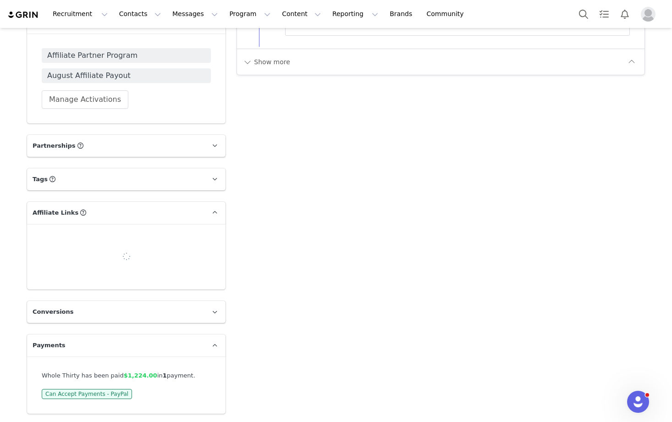
scroll to position [1146, 0]
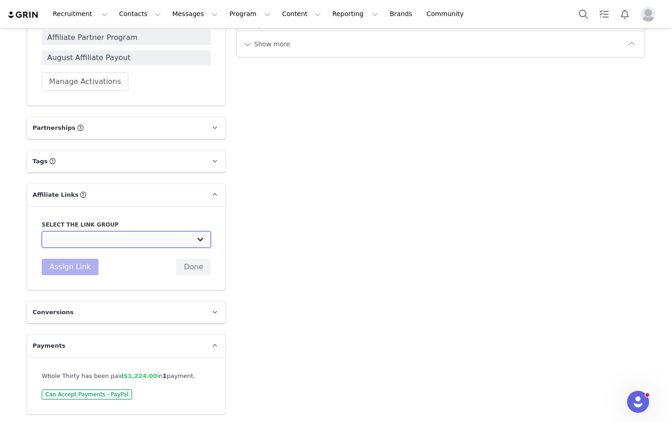
click at [77, 235] on select "VIP Affiliates: [URL][DOMAIN_NAME]" at bounding box center [126, 239] width 169 height 16
select select "32976"
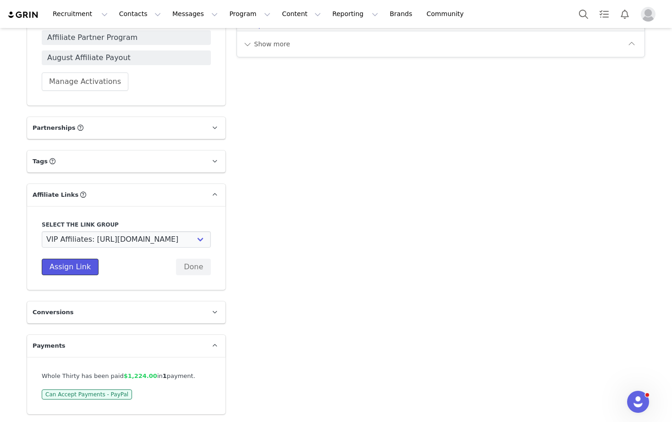
click at [69, 267] on button "Assign Link" at bounding box center [70, 266] width 57 height 16
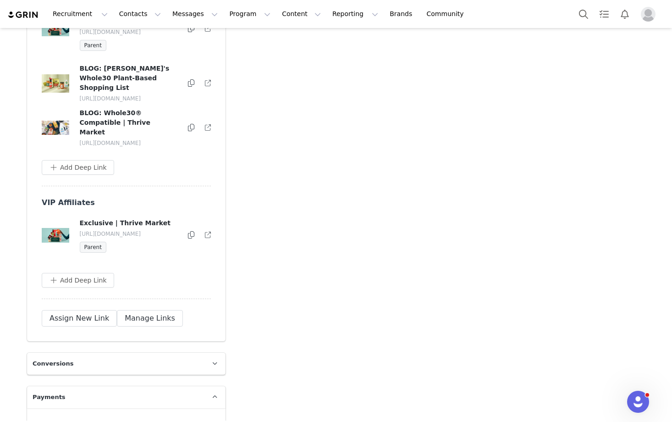
scroll to position [1878, 0]
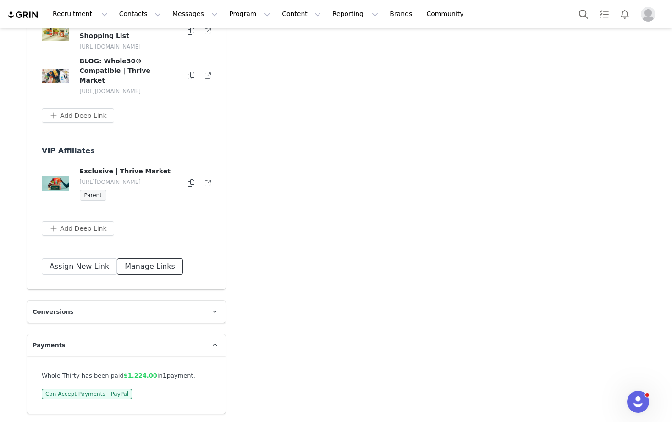
click at [131, 266] on button "Manage Links" at bounding box center [150, 266] width 66 height 16
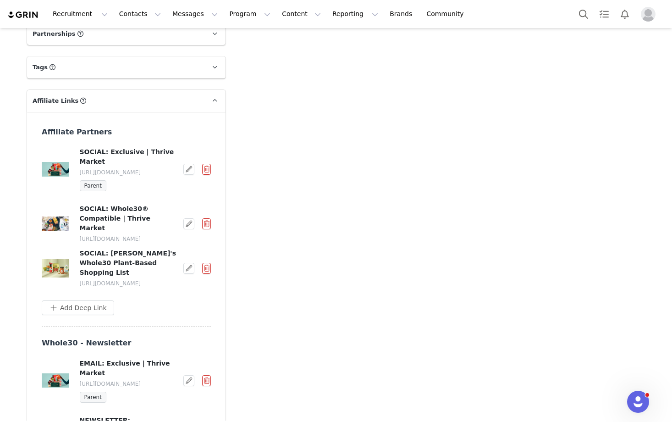
scroll to position [1231, 0]
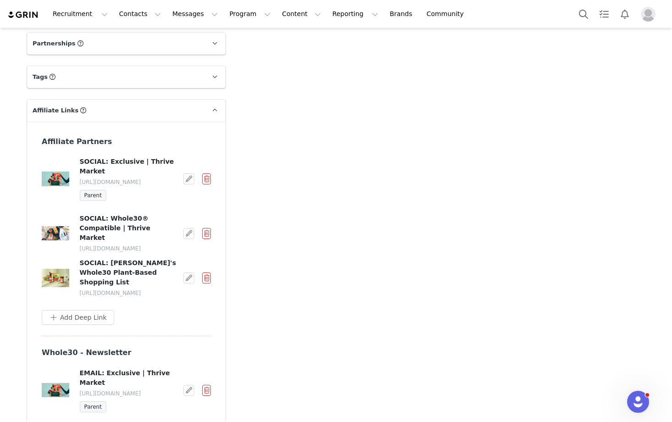
click at [208, 181] on button "button" at bounding box center [206, 178] width 9 height 11
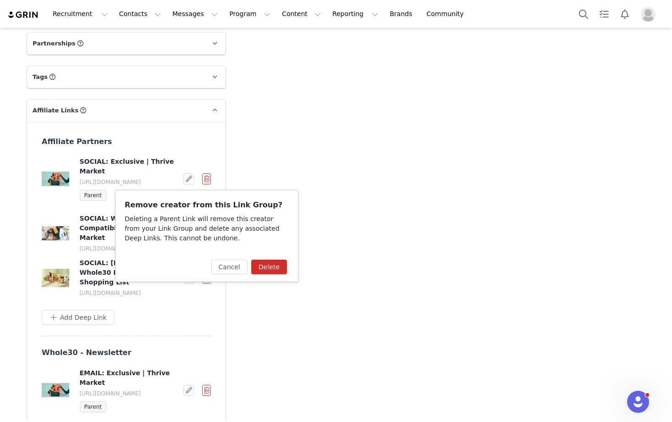
click at [280, 267] on button "Delete" at bounding box center [269, 266] width 36 height 15
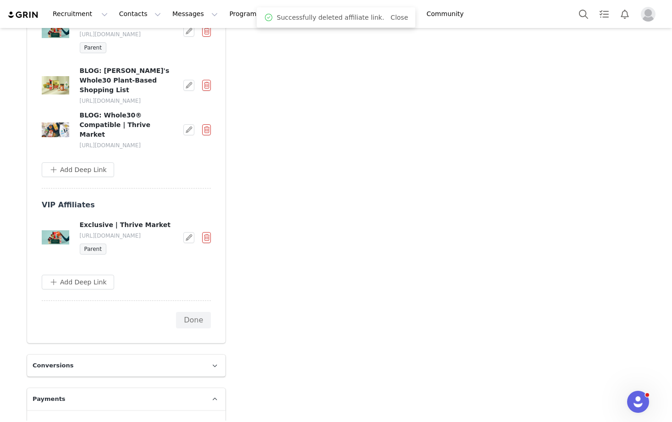
scroll to position [1597, 0]
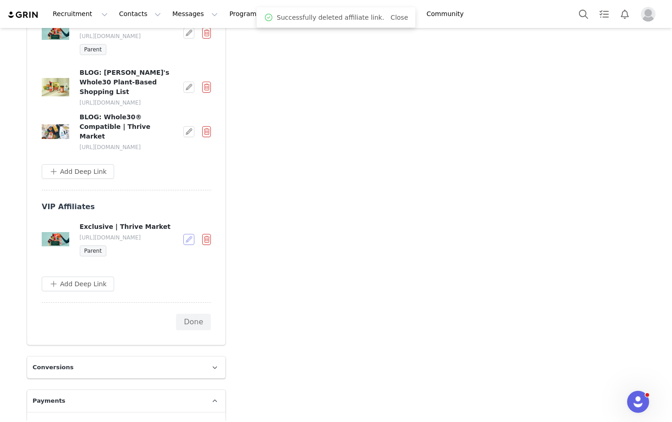
click at [187, 245] on button "button" at bounding box center [188, 239] width 11 height 11
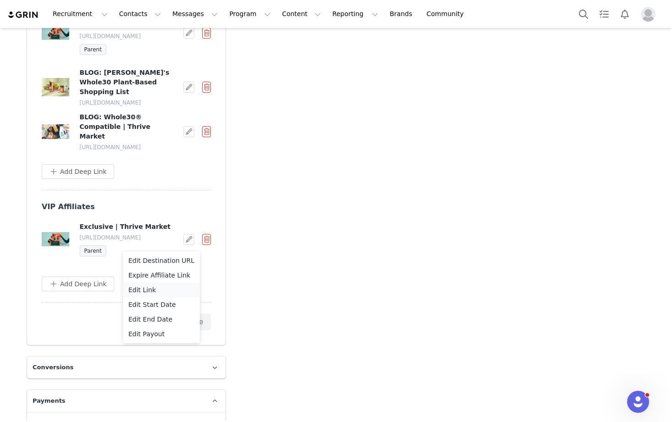
click at [162, 290] on div "Edit Link" at bounding box center [161, 290] width 66 height 10
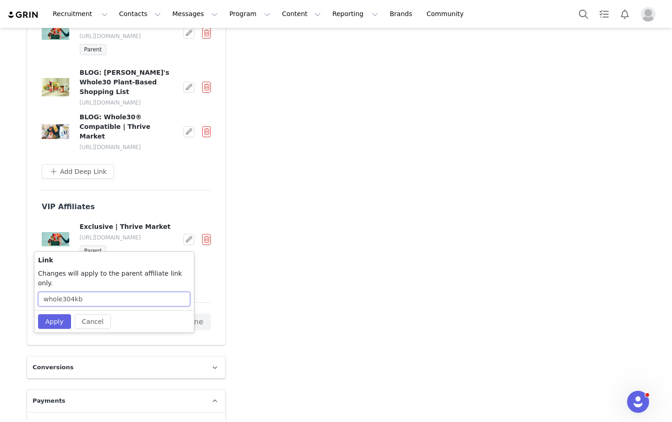
click at [88, 296] on input "whole304kb" at bounding box center [114, 298] width 152 height 15
click at [88, 294] on input "whole304kb" at bounding box center [114, 298] width 152 height 15
paste input "96a"
type input "whole3096a"
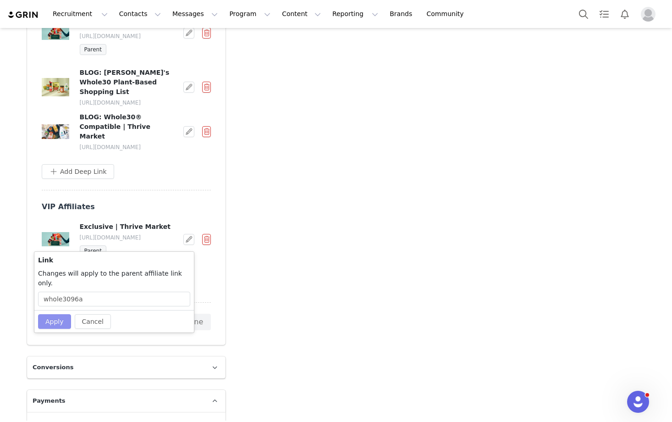
click at [60, 314] on button "Apply" at bounding box center [54, 321] width 33 height 15
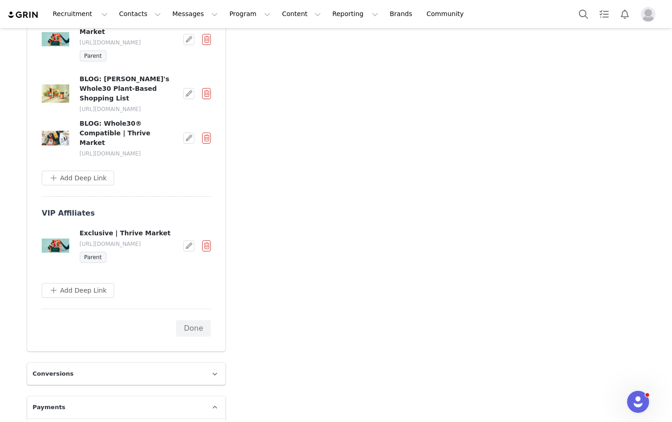
scroll to position [1593, 0]
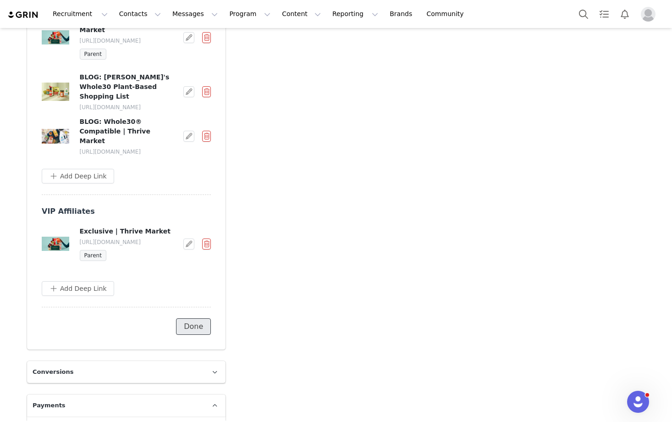
click at [204, 334] on button "Done" at bounding box center [193, 326] width 35 height 16
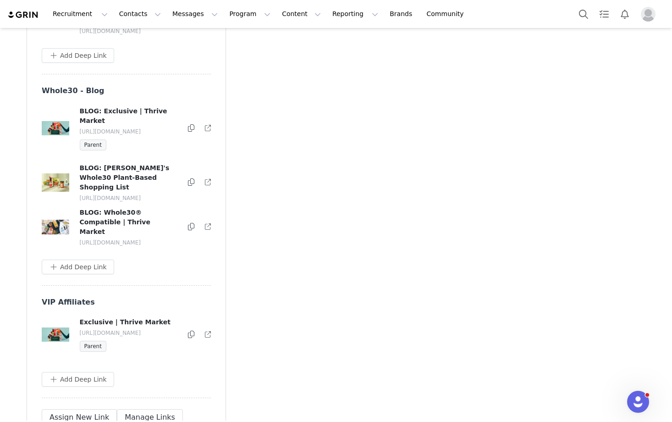
scroll to position [1511, 0]
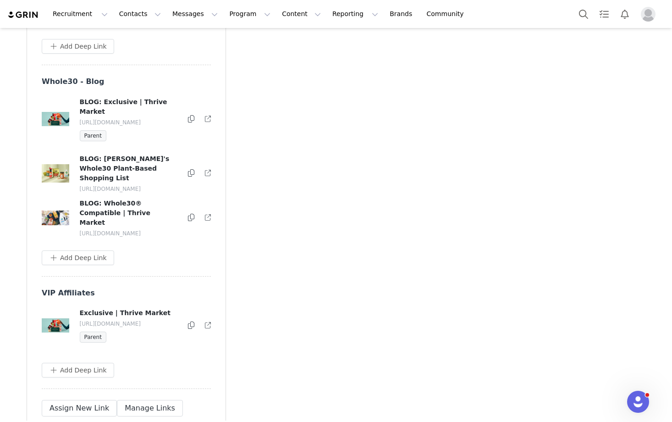
drag, startPoint x: 113, startPoint y: 192, endPoint x: 160, endPoint y: 184, distance: 47.8
click at [160, 185] on p "[URL][DOMAIN_NAME]" at bounding box center [129, 189] width 99 height 8
click at [144, 190] on p "[URL][DOMAIN_NAME]" at bounding box center [129, 189] width 99 height 8
click at [206, 175] on icon at bounding box center [208, 173] width 6 height 6
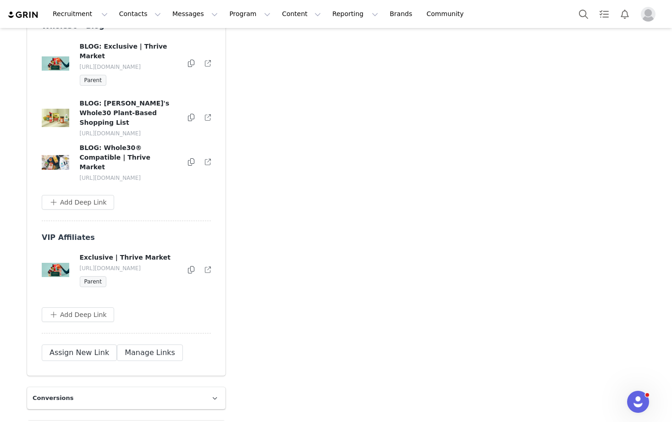
scroll to position [1568, 0]
click at [89, 321] on button "Add Deep Link" at bounding box center [78, 313] width 72 height 15
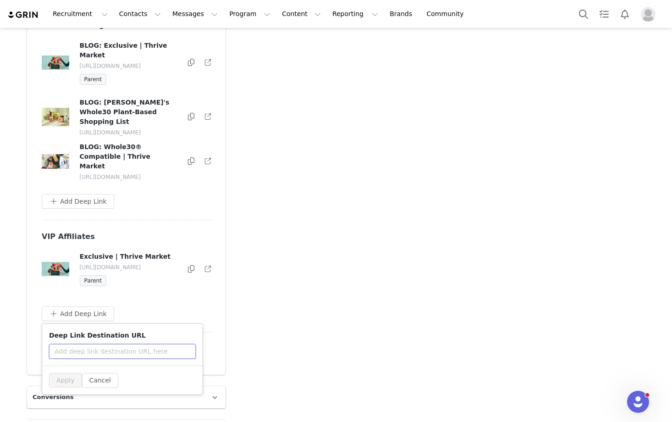
click at [86, 354] on input "text" at bounding box center [122, 351] width 147 height 15
paste input "[URL][DOMAIN_NAME]"
type input "[URL][DOMAIN_NAME]"
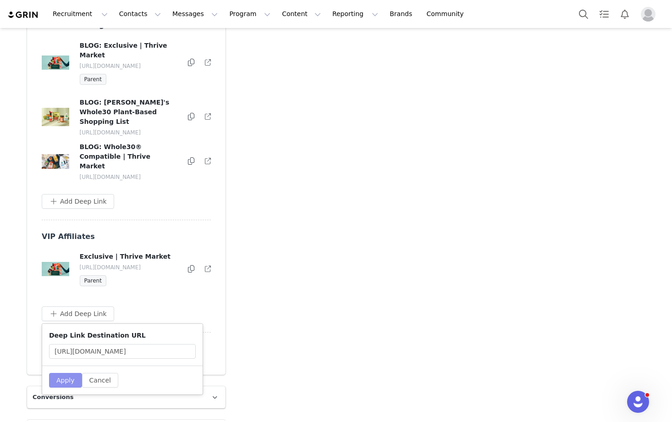
click at [66, 387] on button "Apply" at bounding box center [65, 380] width 33 height 15
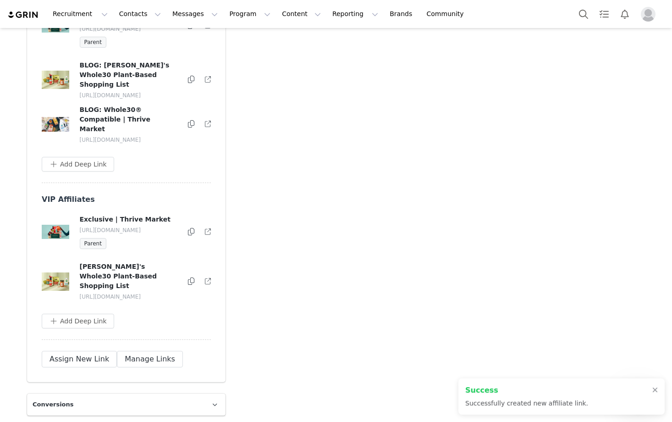
scroll to position [1594, 0]
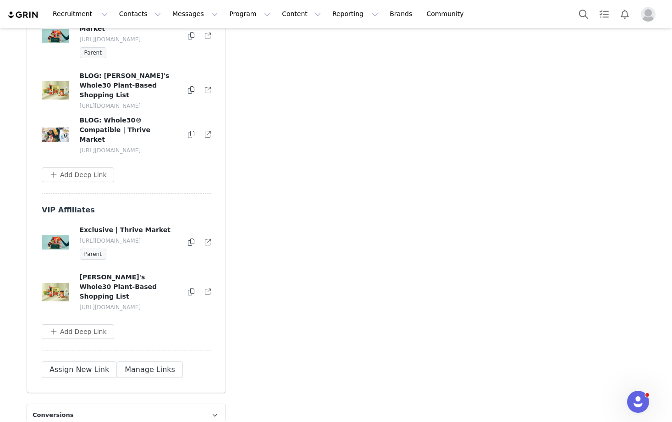
click at [208, 134] on icon at bounding box center [208, 135] width 6 height 6
click at [93, 329] on div "VIP Affiliates Exclusive | Thrive Market [URL][DOMAIN_NAME] Parent [PERSON_NAME…" at bounding box center [126, 277] width 169 height 146
click at [87, 339] on button "Add Deep Link" at bounding box center [78, 331] width 72 height 15
click at [80, 376] on input "text" at bounding box center [122, 369] width 147 height 15
paste input "[URL][DOMAIN_NAME]"
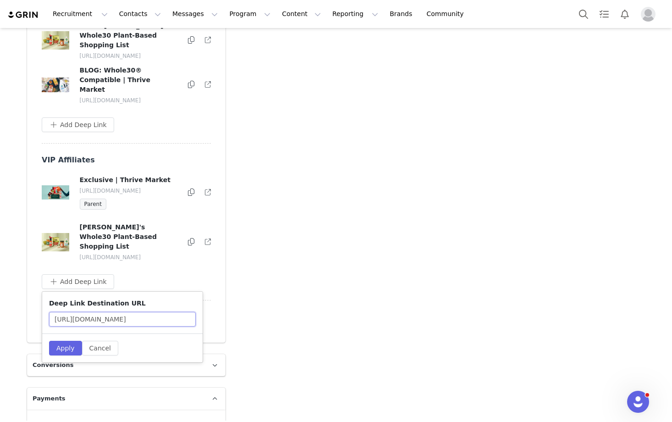
scroll to position [1648, 0]
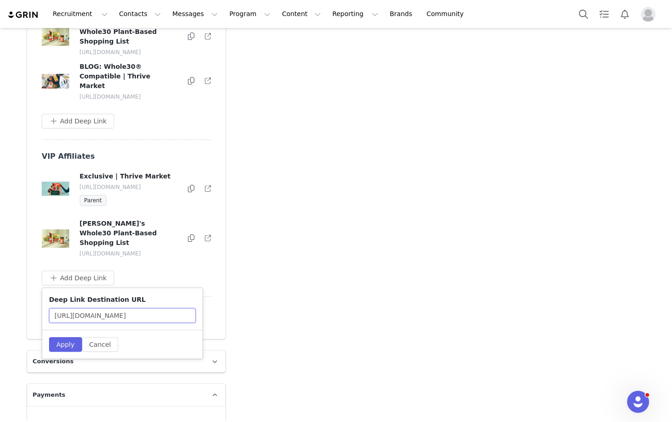
type input "[URL][DOMAIN_NAME]"
click at [60, 343] on div "Apply Cancel" at bounding box center [122, 343] width 160 height 29
click at [60, 351] on button "Apply" at bounding box center [65, 344] width 33 height 15
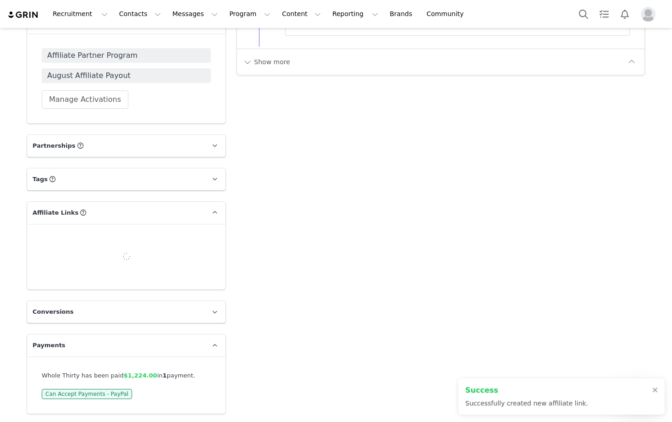
scroll to position [1648, 0]
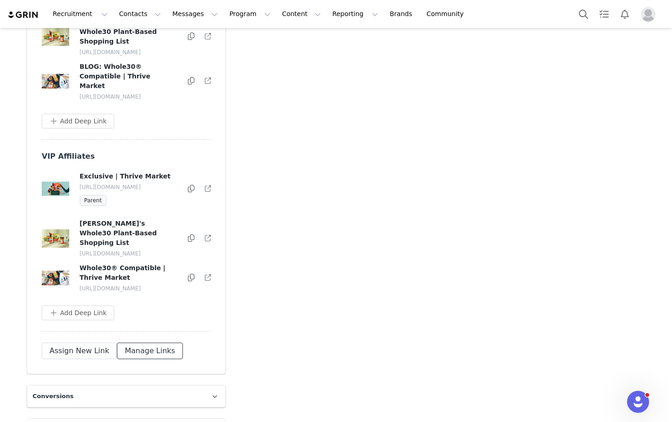
click at [161, 359] on button "Manage Links" at bounding box center [150, 350] width 66 height 16
drag, startPoint x: 98, startPoint y: 259, endPoint x: 159, endPoint y: 254, distance: 61.2
click at [159, 254] on p "[URL][DOMAIN_NAME]" at bounding box center [129, 253] width 99 height 8
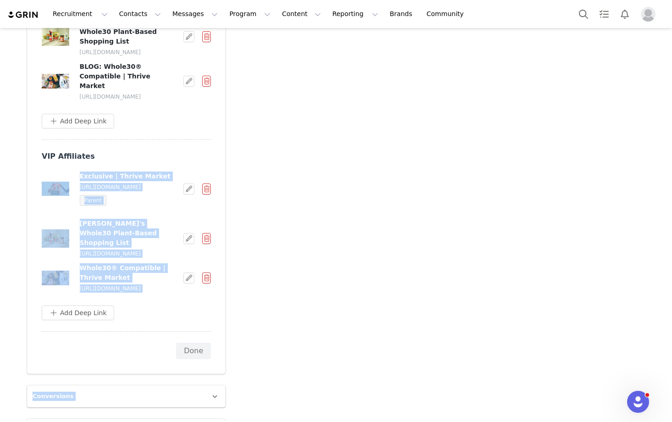
drag, startPoint x: 29, startPoint y: 219, endPoint x: 234, endPoint y: 287, distance: 215.8
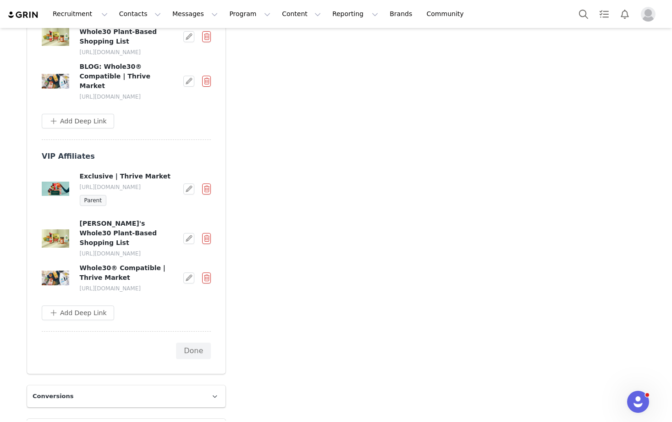
click at [193, 359] on button "Done" at bounding box center [193, 350] width 35 height 16
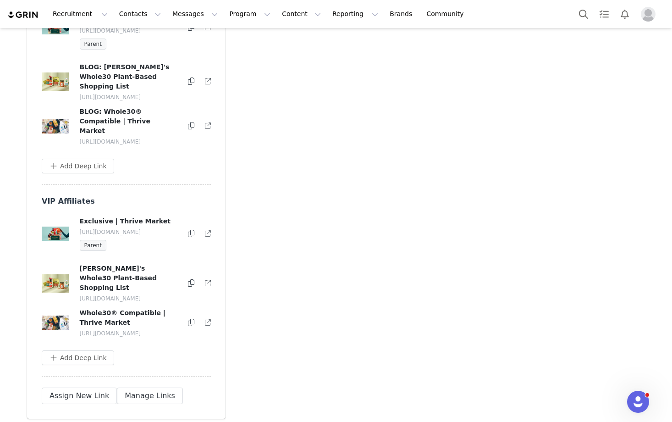
scroll to position [1674, 0]
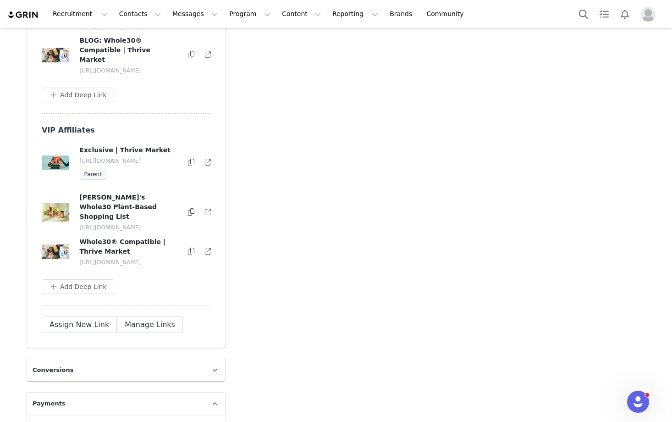
drag, startPoint x: 156, startPoint y: 231, endPoint x: 138, endPoint y: 227, distance: 18.3
click at [138, 227] on p "[URL][DOMAIN_NAME]" at bounding box center [129, 227] width 99 height 8
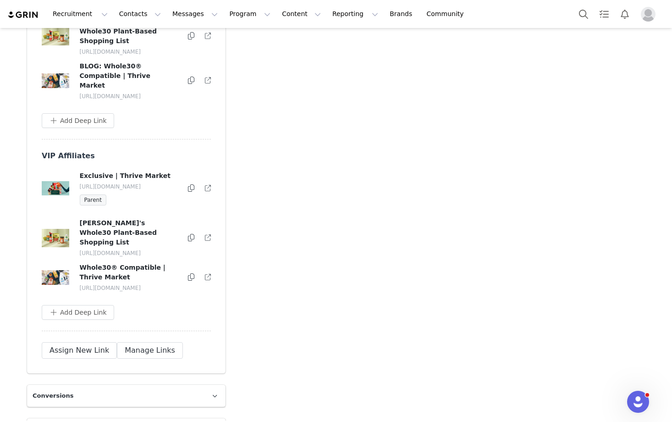
scroll to position [1645, 0]
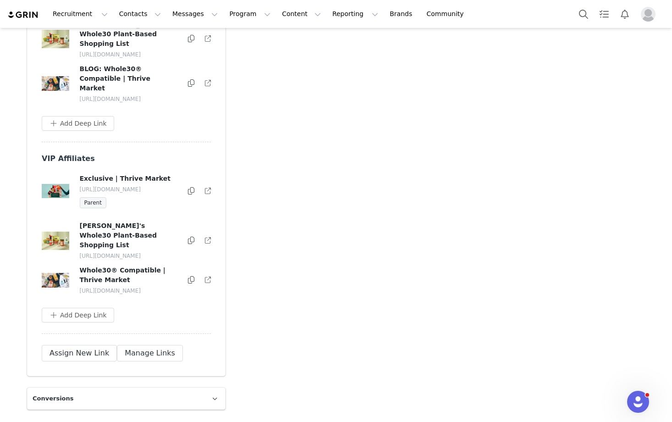
click at [150, 256] on p "[URL][DOMAIN_NAME]" at bounding box center [129, 256] width 99 height 8
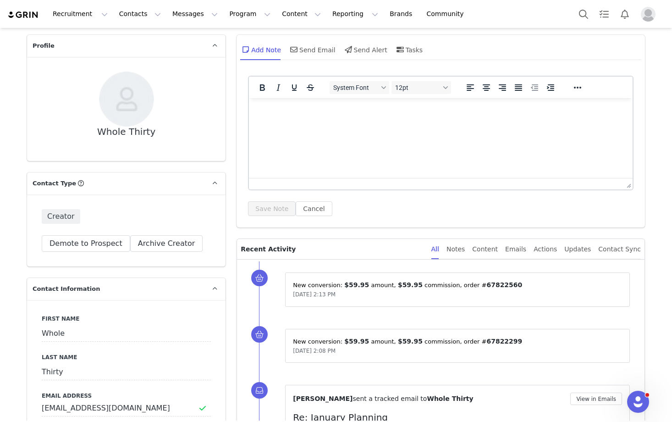
scroll to position [0, 0]
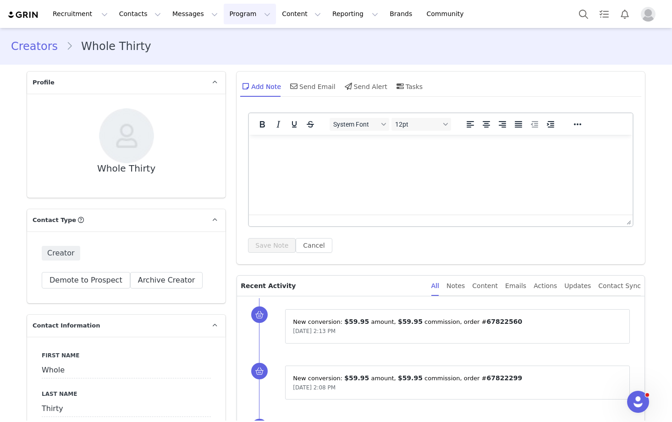
click at [232, 17] on button "Program Program" at bounding box center [250, 14] width 52 height 21
click at [221, 91] on p "Affiliates" at bounding box center [231, 92] width 28 height 10
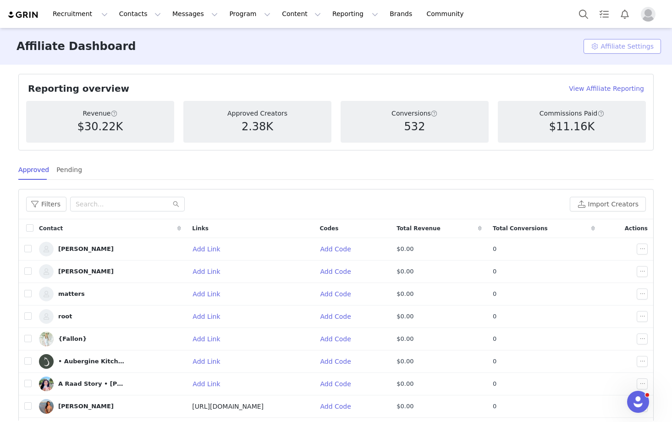
click at [621, 44] on button "Affiliate Settings" at bounding box center [621, 46] width 77 height 15
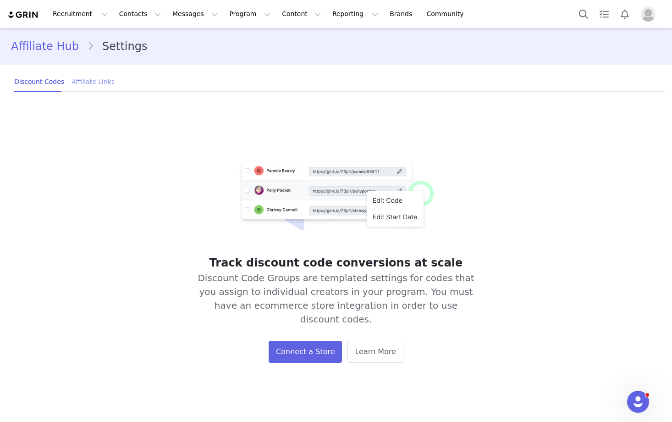
click at [92, 83] on div "Affiliate Links" at bounding box center [92, 81] width 43 height 21
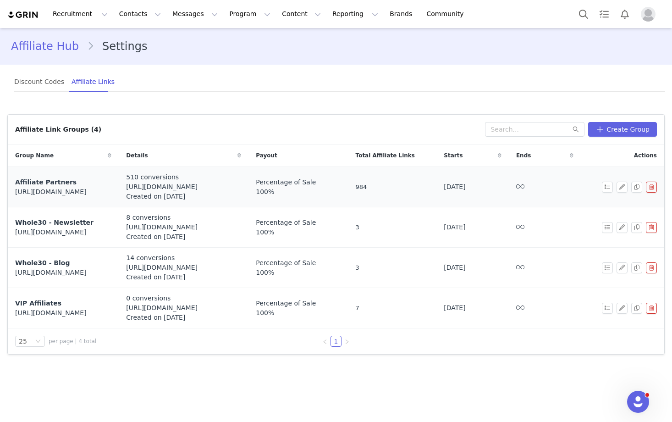
click at [61, 184] on span "Affiliate Partners" at bounding box center [45, 181] width 61 height 7
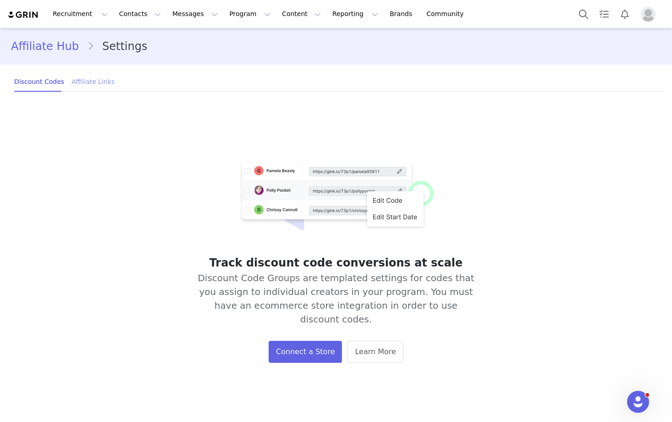
click at [103, 84] on div "Affiliate Links" at bounding box center [92, 81] width 43 height 21
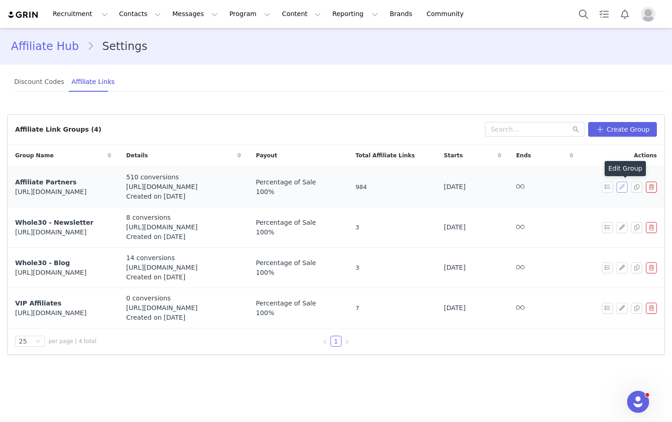
click at [621, 186] on button "button" at bounding box center [621, 186] width 11 height 11
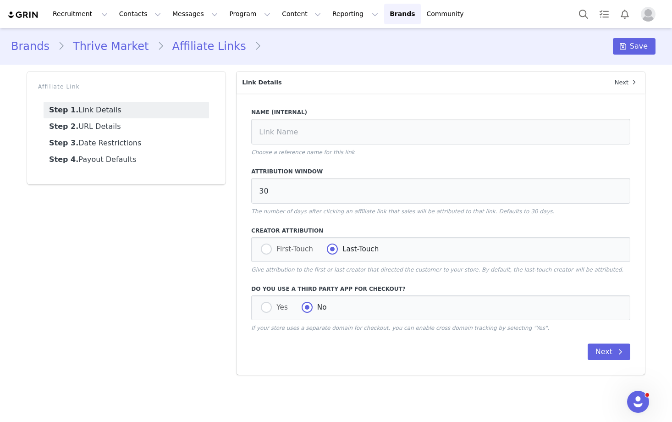
type input "Affiliate Partners"
radio input "true"
radio input "false"
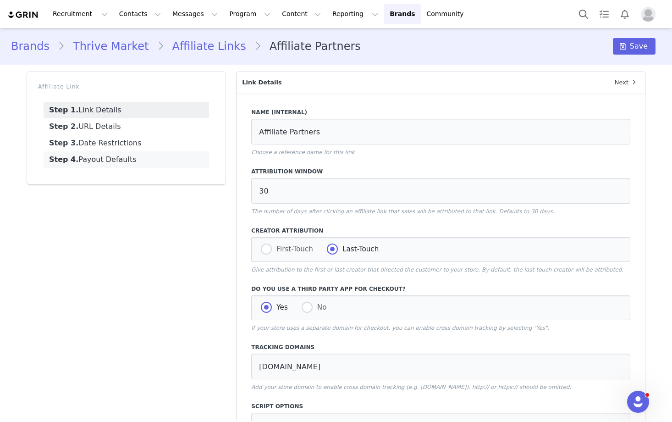
click at [120, 164] on link "Step 4. Payout Defaults" at bounding box center [126, 159] width 165 height 16
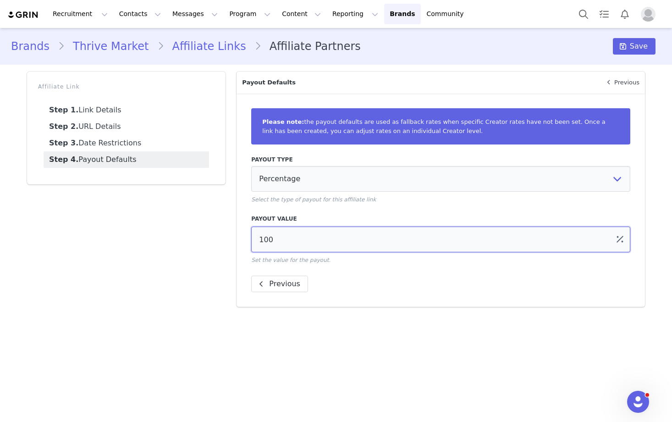
drag, startPoint x: 293, startPoint y: 238, endPoint x: 214, endPoint y: 238, distance: 79.3
click at [214, 238] on div "Affiliate Link Step 1. Link Details Step 2. URL Details Step 3. Date Restrictio…" at bounding box center [336, 189] width 629 height 246
click at [637, 104] on div "Please note: the payout defaults are used as fallback rates when specific Creat…" at bounding box center [440, 199] width 408 height 213
click at [291, 243] on input "75.06" at bounding box center [440, 239] width 379 height 26
type input "75.062"
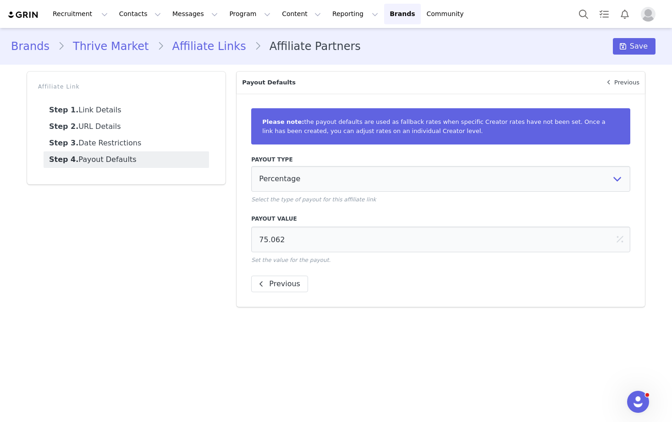
click at [172, 257] on div "Affiliate Link Step 1. Link Details Step 2. URL Details Step 3. Date Restrictio…" at bounding box center [126, 189] width 209 height 246
click at [635, 45] on span "Save" at bounding box center [639, 46] width 18 height 11
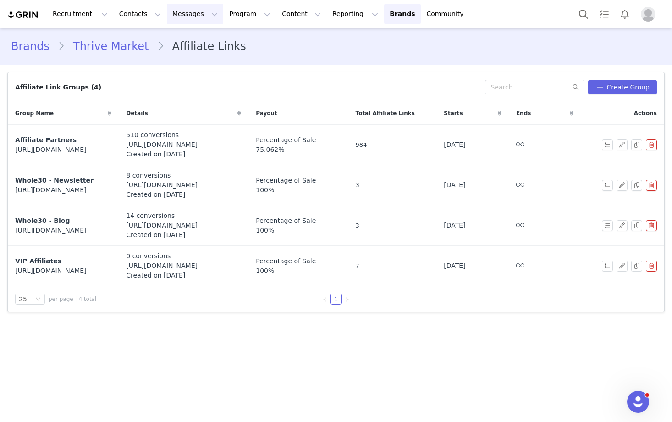
click at [180, 15] on button "Messages Messages" at bounding box center [195, 14] width 56 height 21
click at [234, 11] on button "Program Program" at bounding box center [250, 14] width 52 height 21
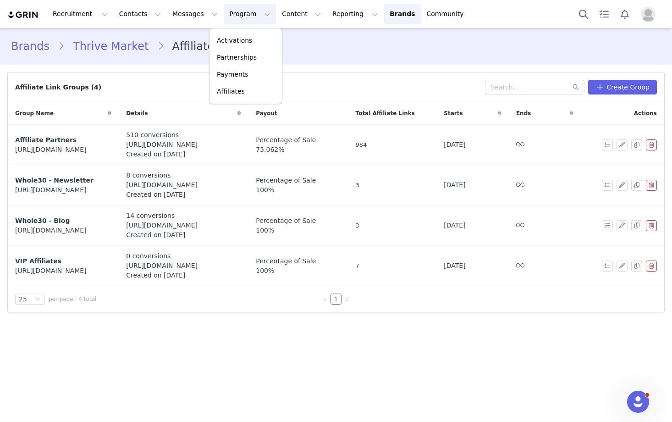
click at [77, 71] on div "Affiliate Link Groups (4) Create Group Group Name Details Payout Total Affiliat…" at bounding box center [336, 192] width 672 height 255
click at [389, 74] on div "Affiliate Link Groups (4) Create Group" at bounding box center [336, 87] width 656 height 30
